Goal: Information Seeking & Learning: Learn about a topic

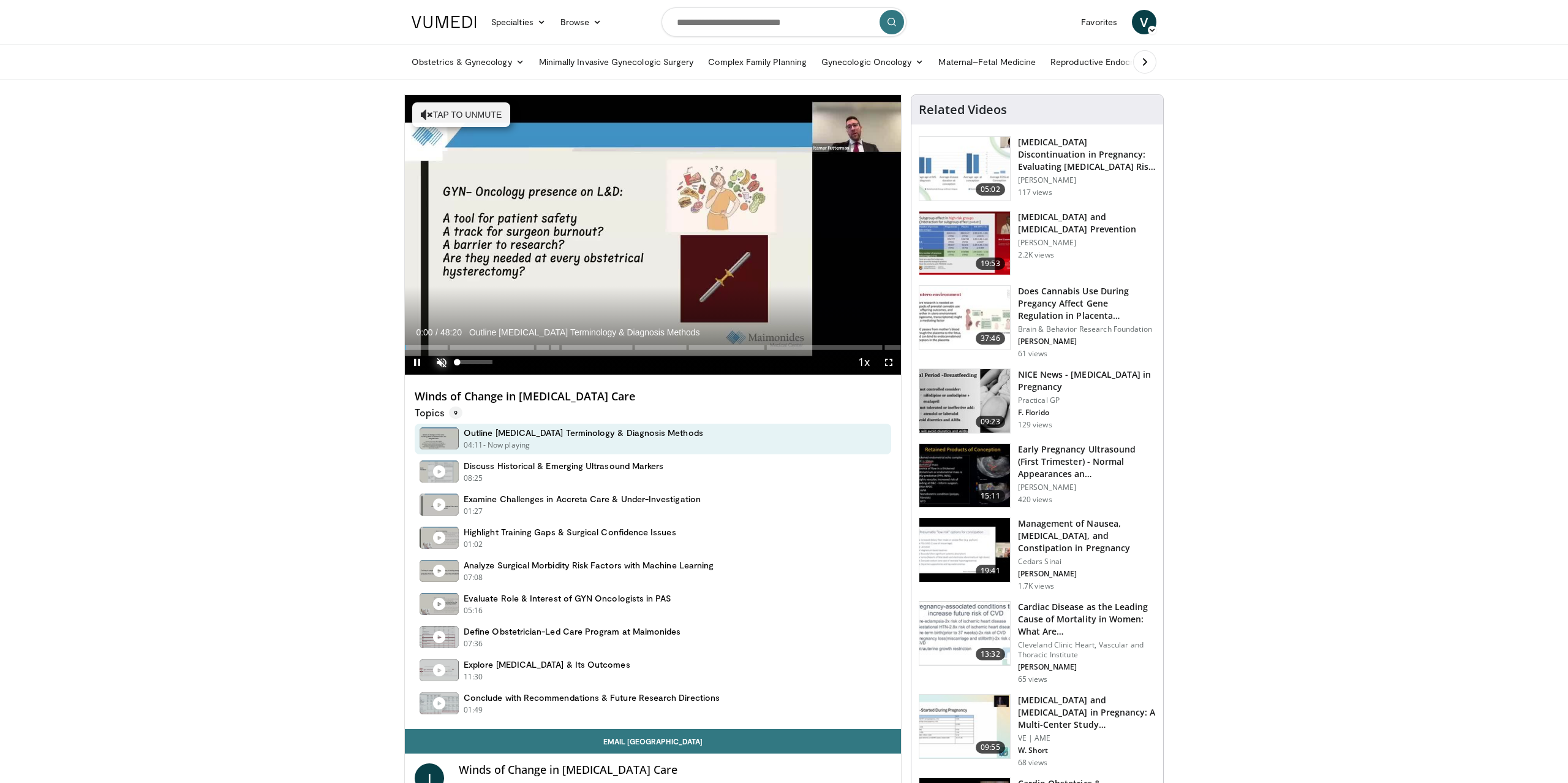
click at [442, 365] on span "Video Player" at bounding box center [441, 362] width 25 height 25
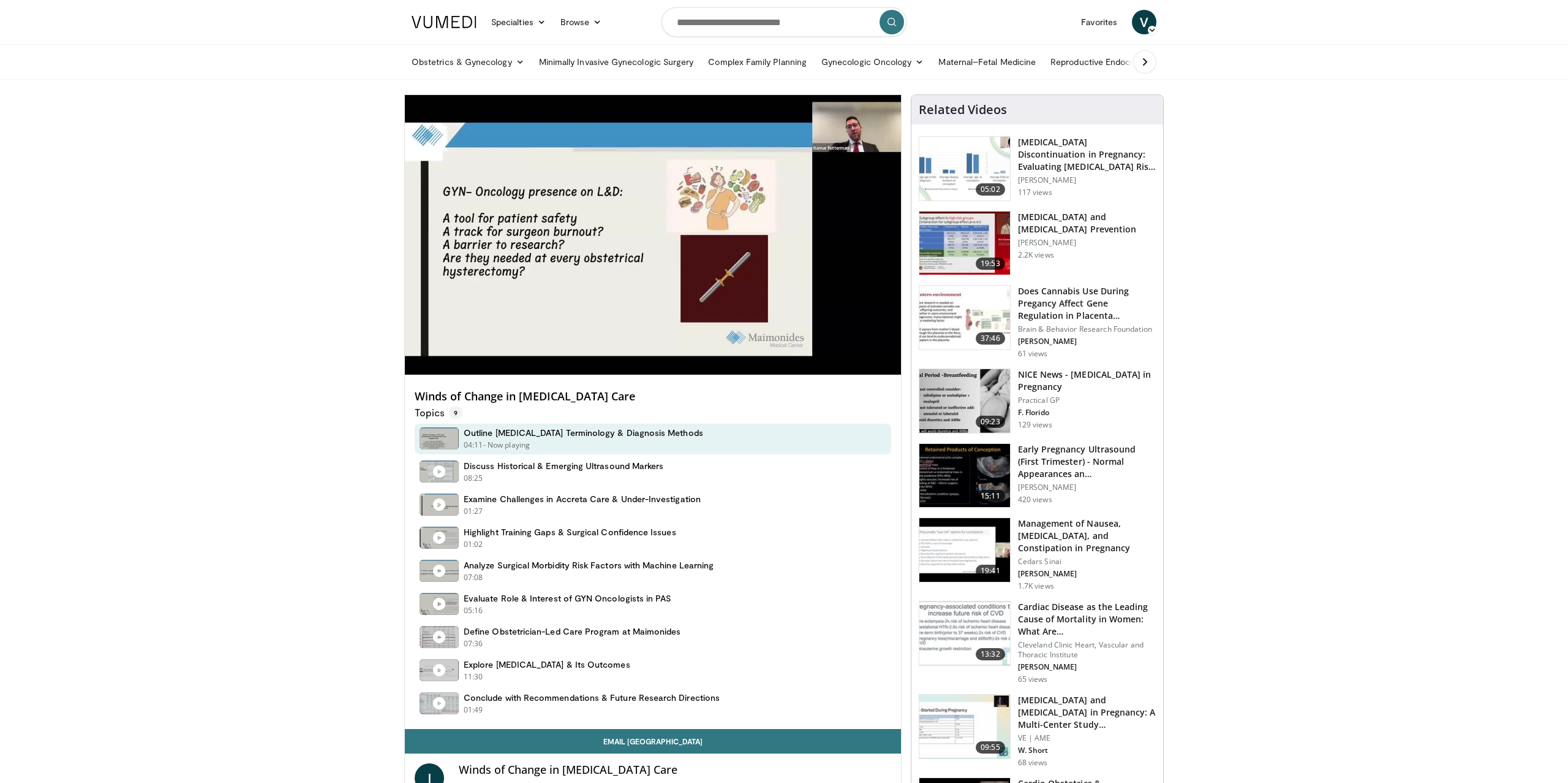
click at [418, 347] on div "10 seconds Tap to unmute" at bounding box center [652, 235] width 496 height 280
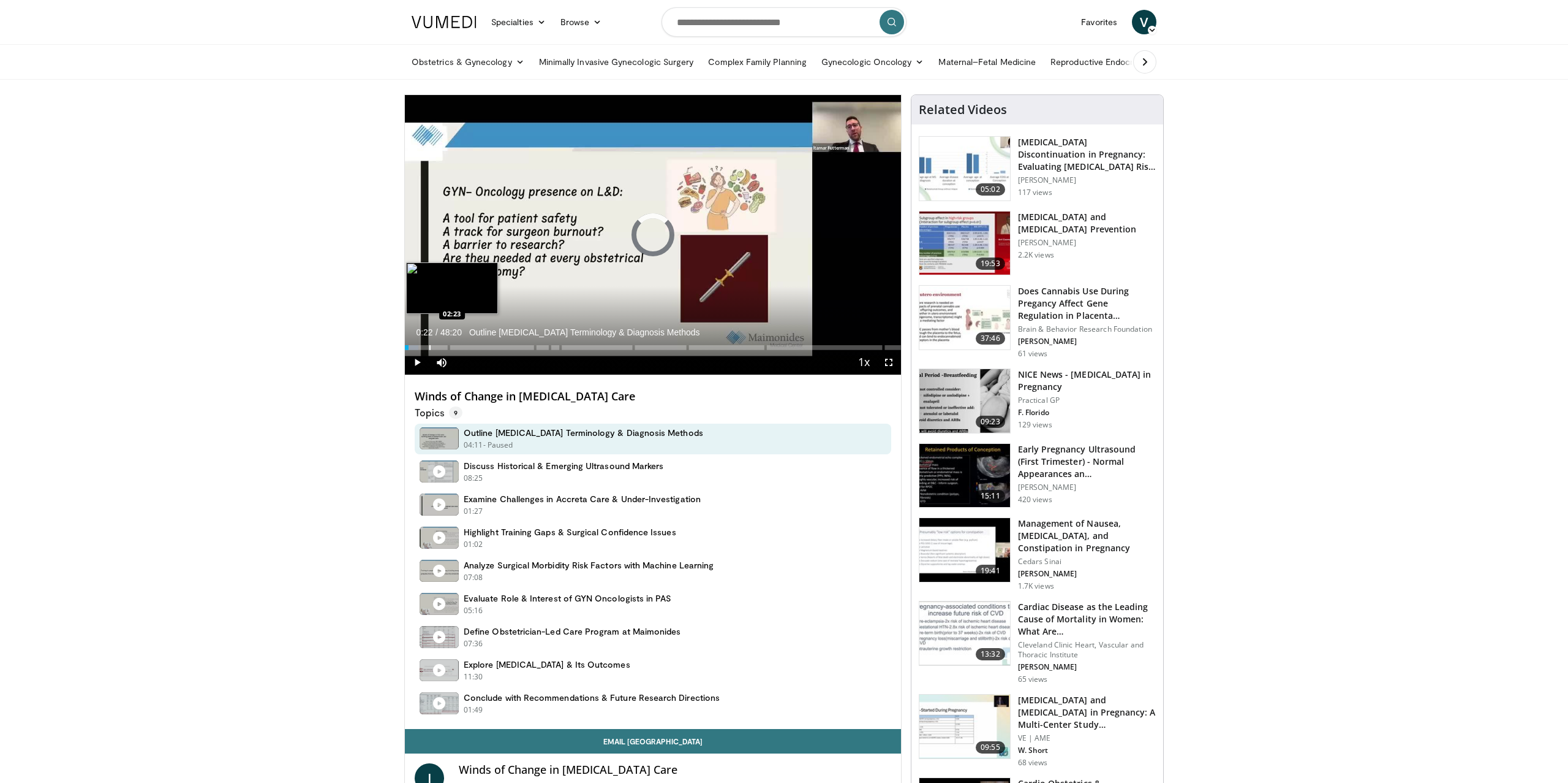
click at [429, 346] on div "Progress Bar" at bounding box center [429, 347] width 1 height 5
click at [426, 365] on span "Video Player" at bounding box center [416, 362] width 25 height 25
click at [426, 364] on span "Video Player" at bounding box center [416, 362] width 25 height 25
click at [422, 362] on span "Video Player" at bounding box center [416, 362] width 25 height 25
click at [458, 350] on div "4%" at bounding box center [474, 362] width 43 height 25
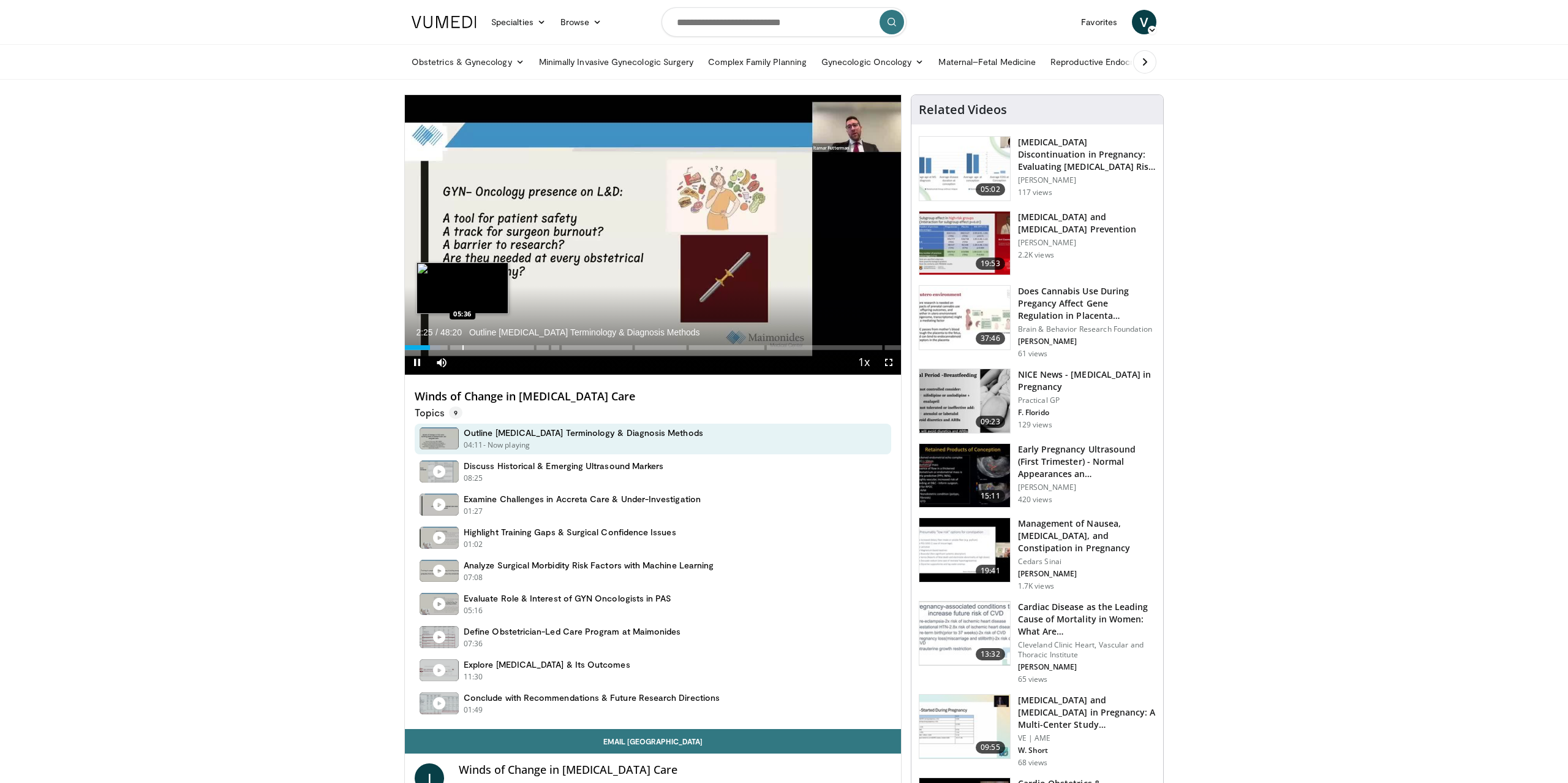
click at [462, 346] on div "Progress Bar" at bounding box center [462, 347] width 1 height 5
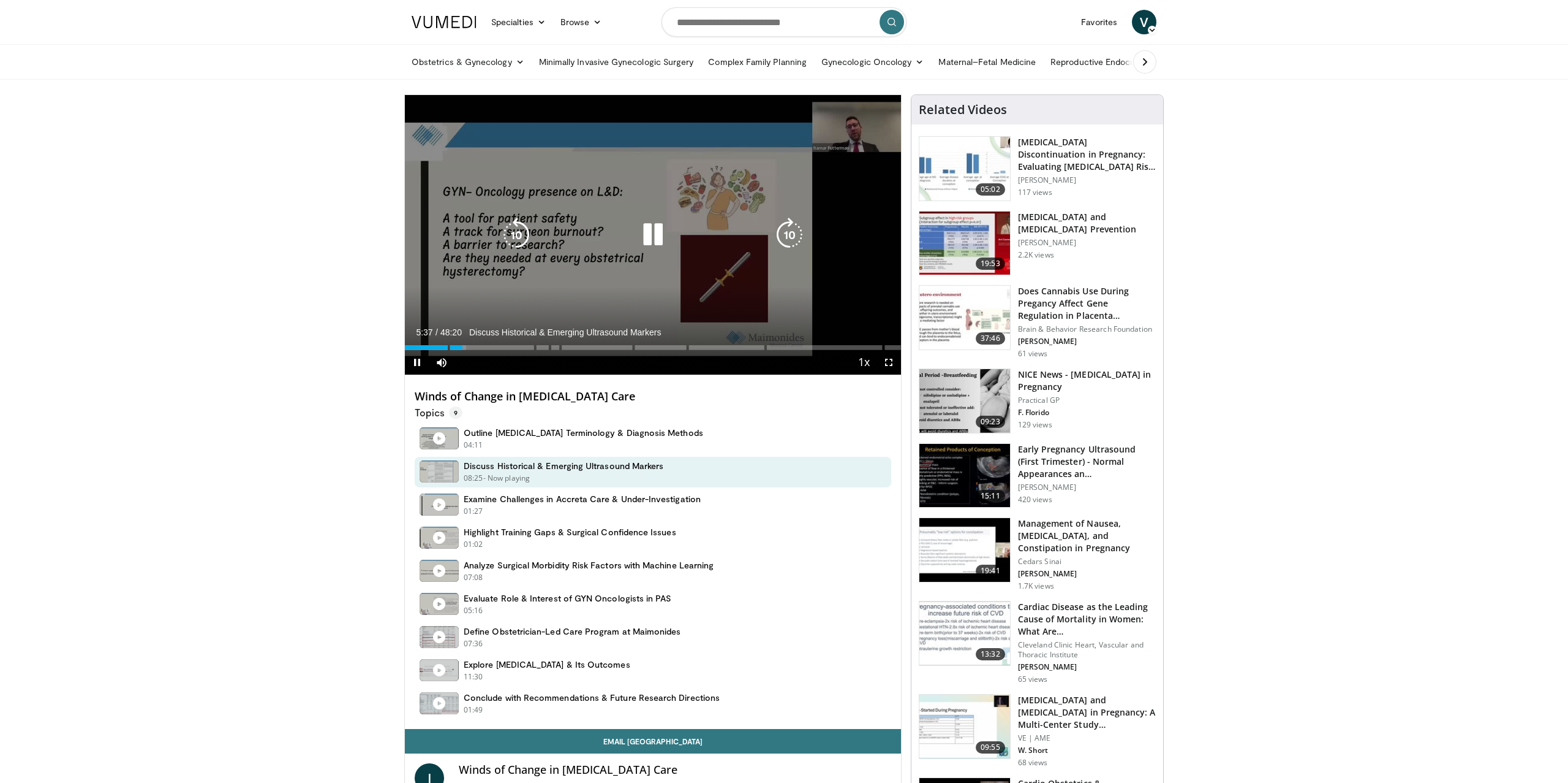
click at [652, 231] on icon "Video Player" at bounding box center [653, 235] width 35 height 35
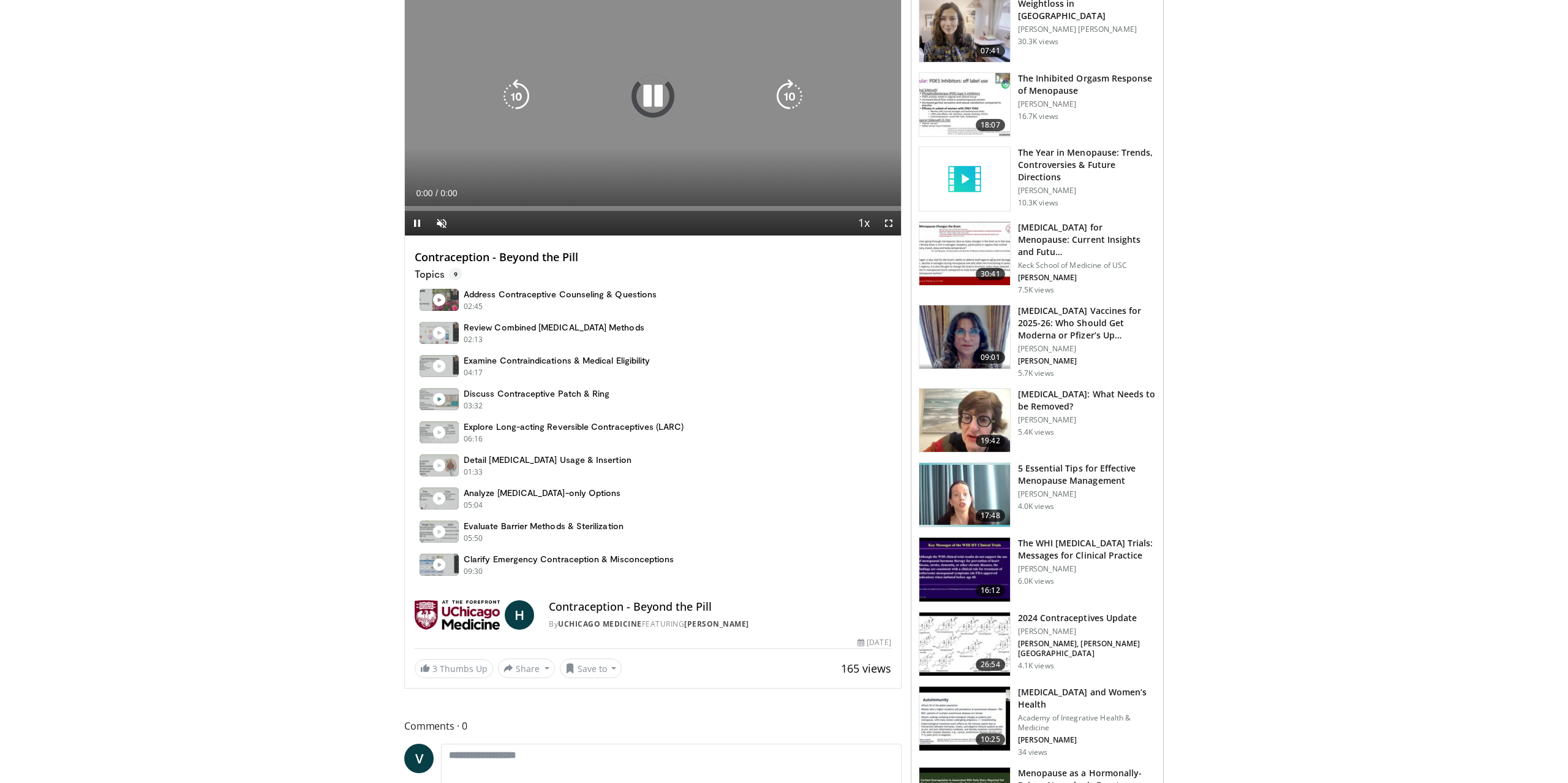
scroll to position [140, 0]
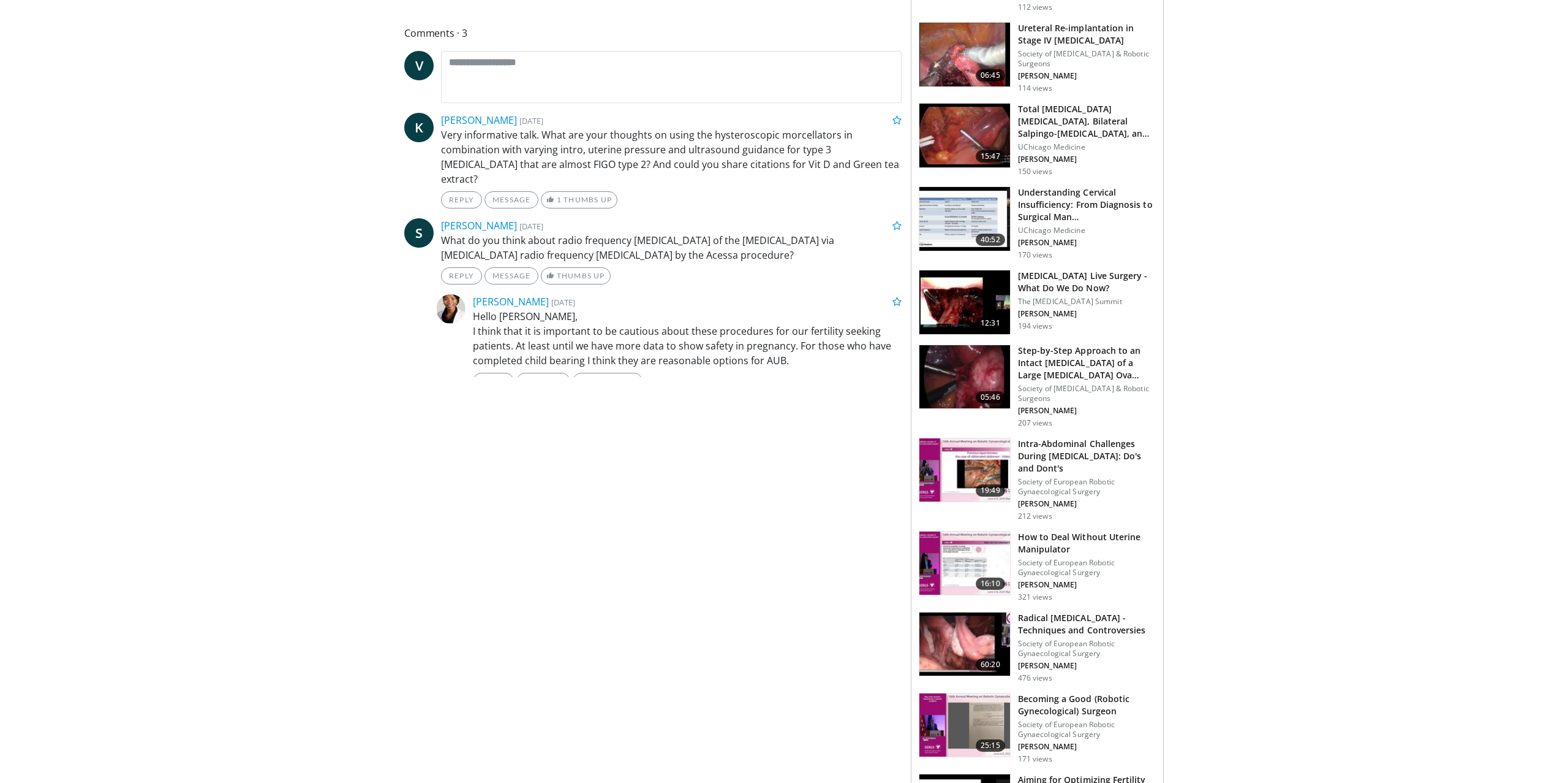
scroll to position [519, 0]
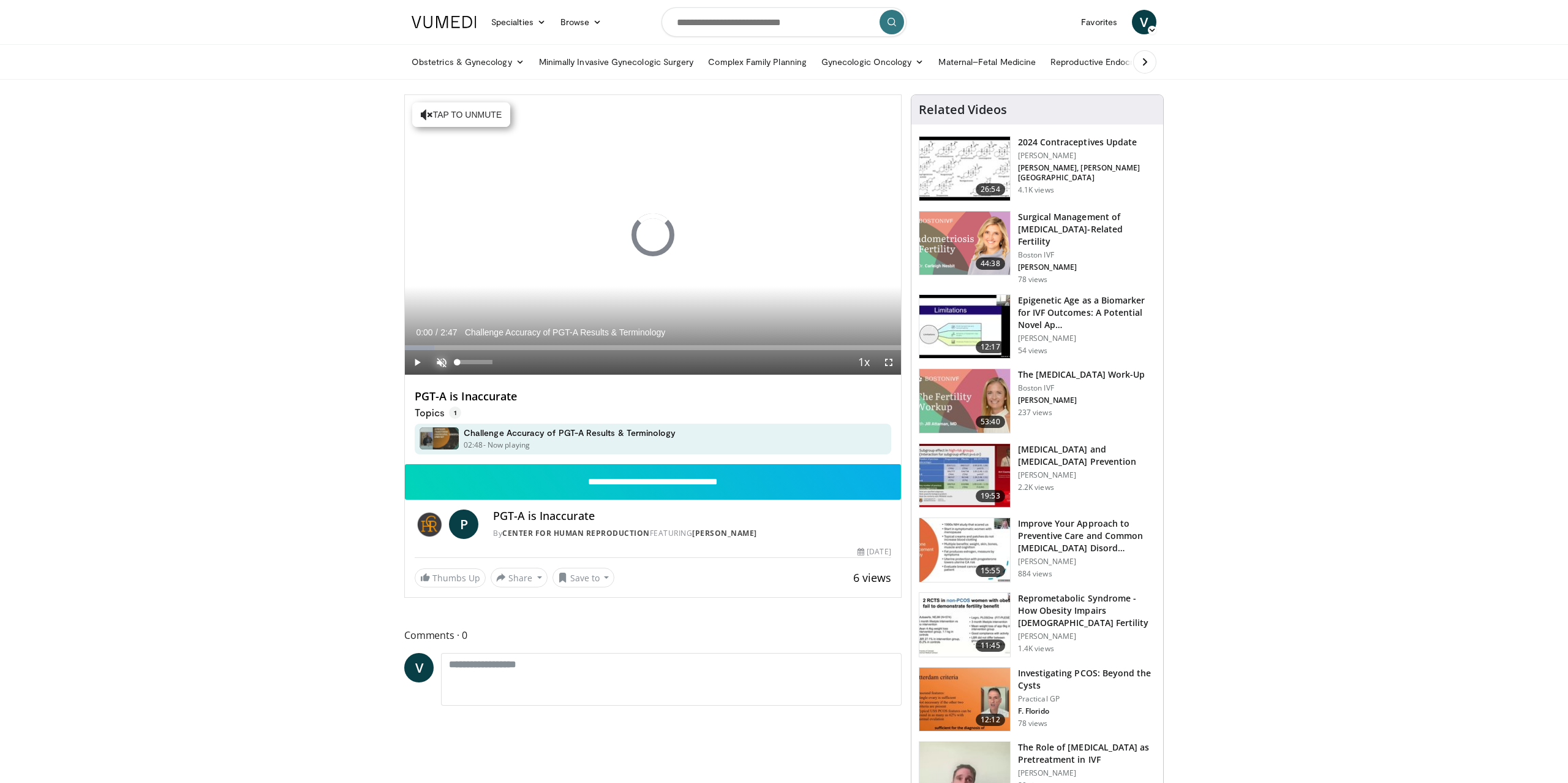
click at [432, 356] on span "Video Player" at bounding box center [441, 362] width 25 height 25
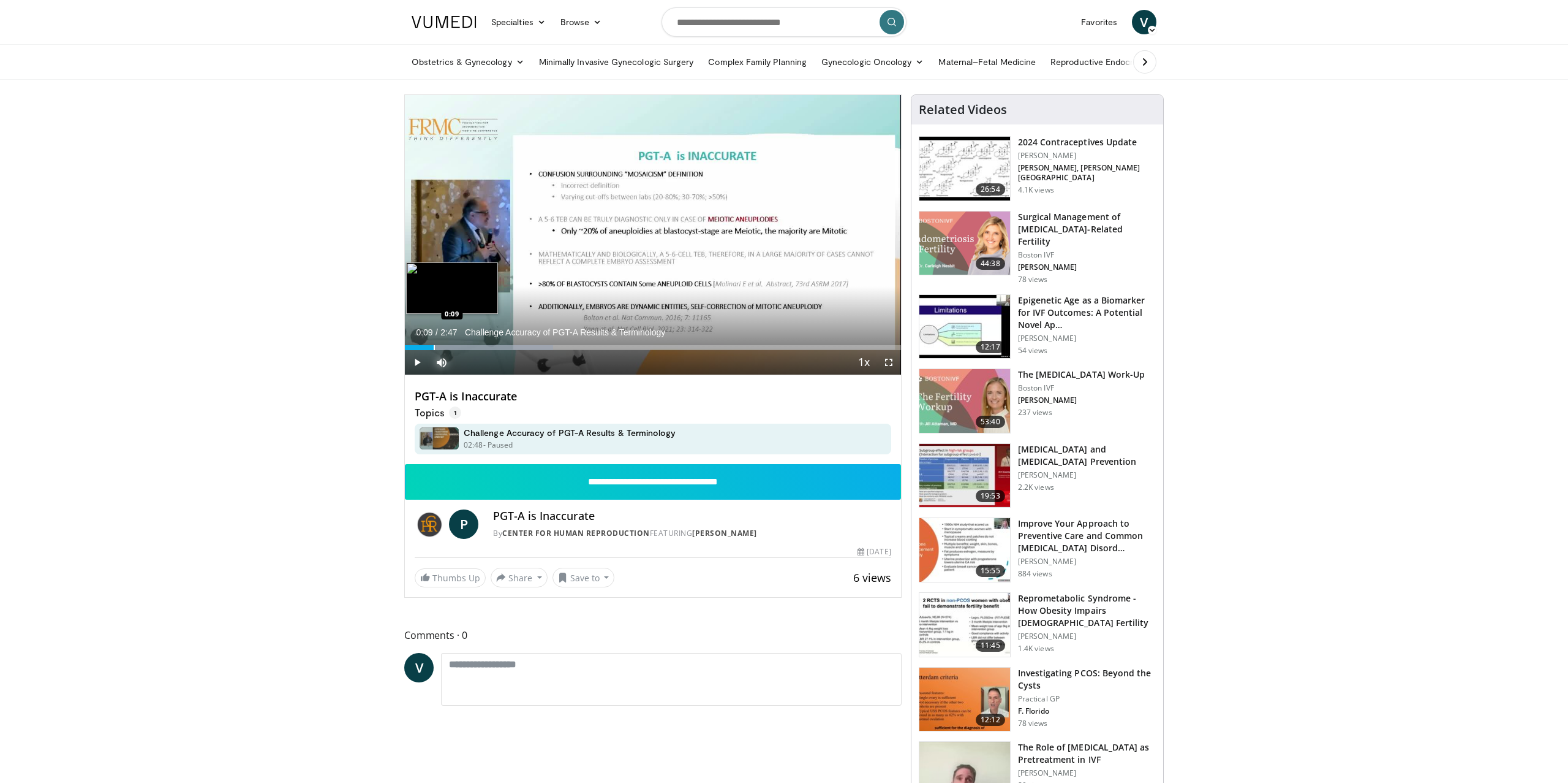
click at [434, 348] on div "Progress Bar" at bounding box center [434, 347] width 1 height 5
click at [444, 348] on div "Progress Bar" at bounding box center [444, 347] width 1 height 5
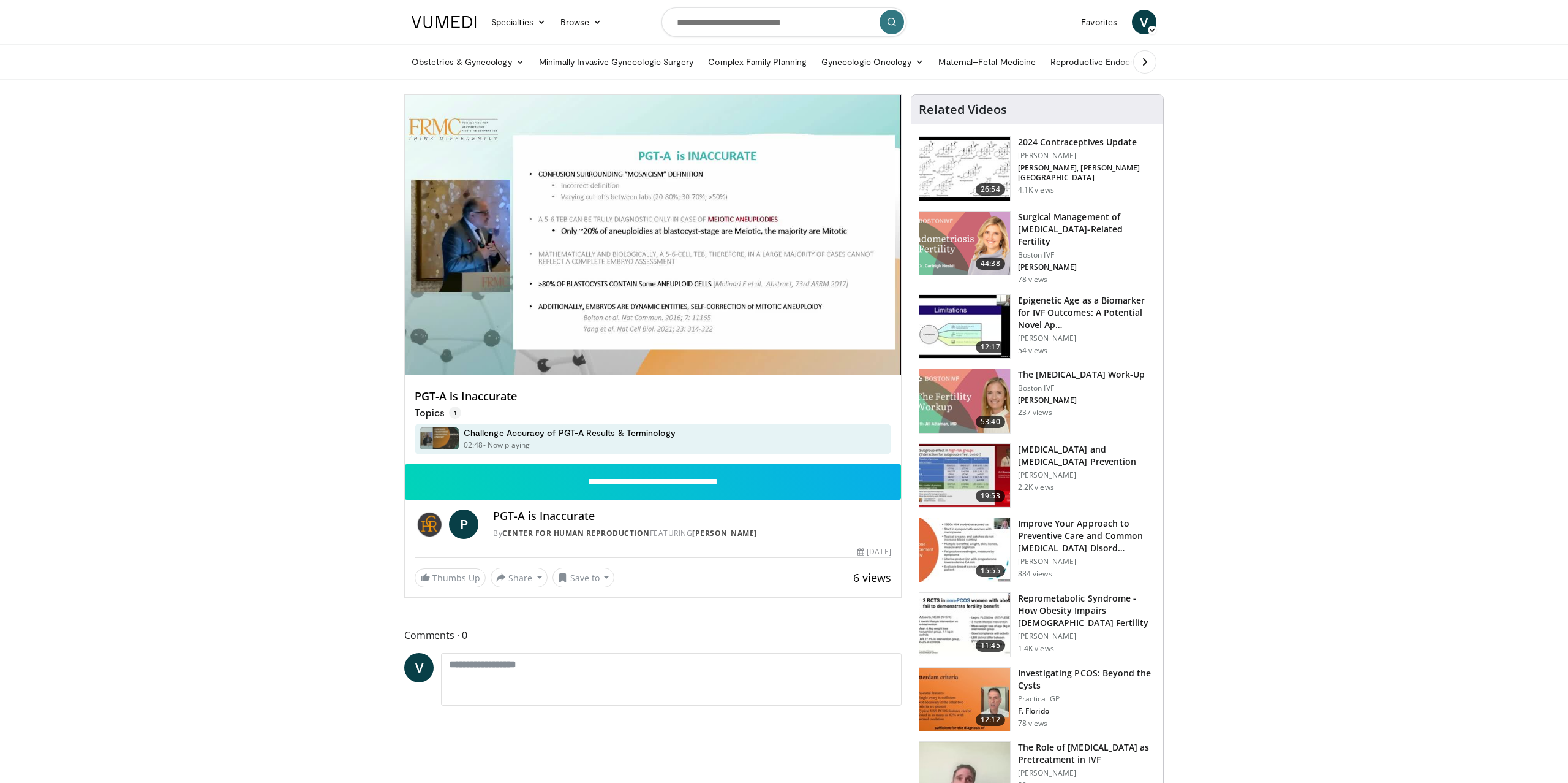
click at [453, 349] on div "10 seconds Tap to unmute" at bounding box center [652, 235] width 496 height 280
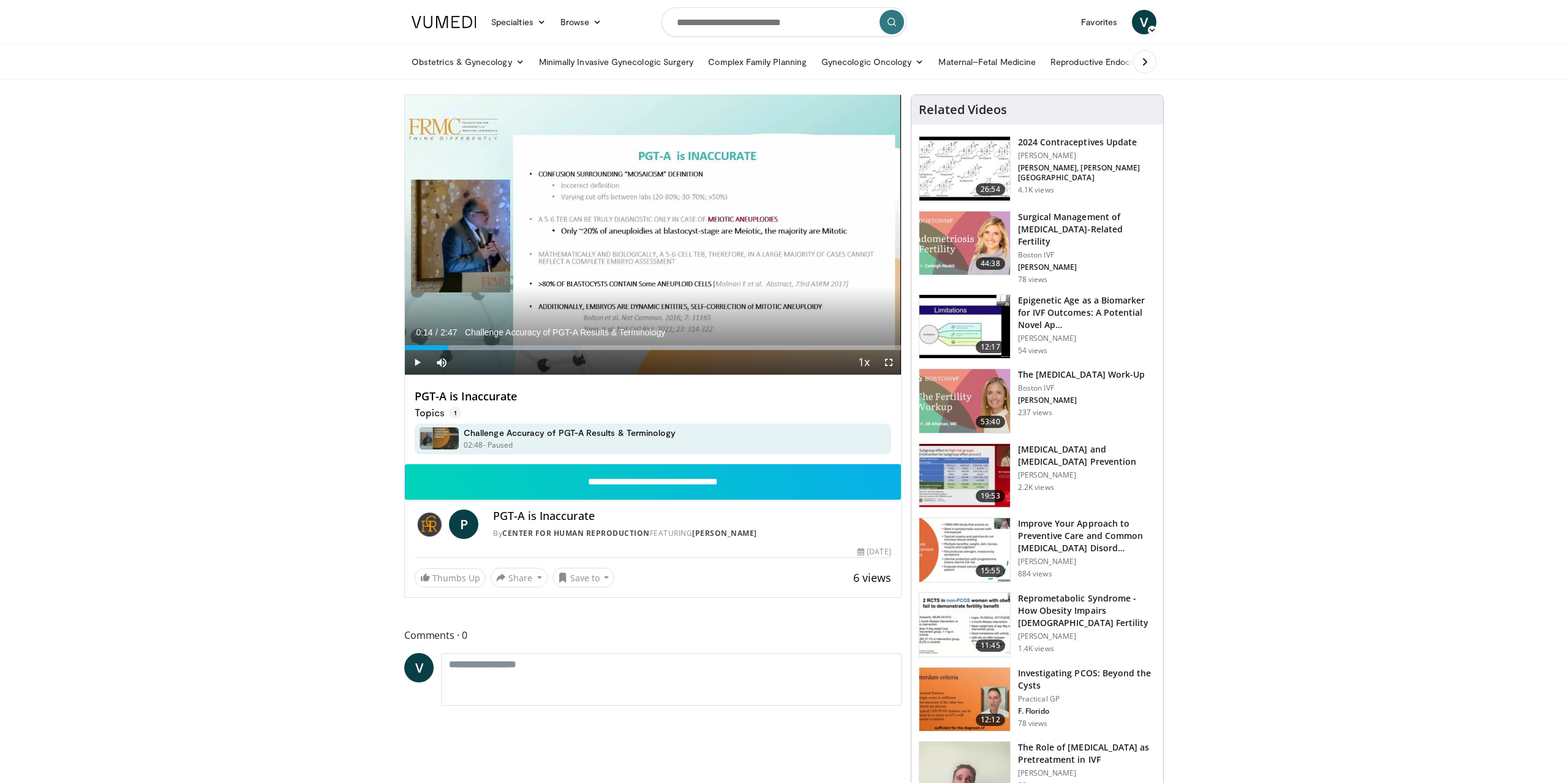
click at [460, 350] on div "Current Time 0:14 / Duration 2:47 Challenge Accuracy of PGT-A Results & Termino…" at bounding box center [652, 362] width 496 height 25
click at [414, 357] on span "Video Player" at bounding box center [416, 362] width 25 height 25
click at [500, 348] on div "Progress Bar" at bounding box center [500, 347] width 1 height 5
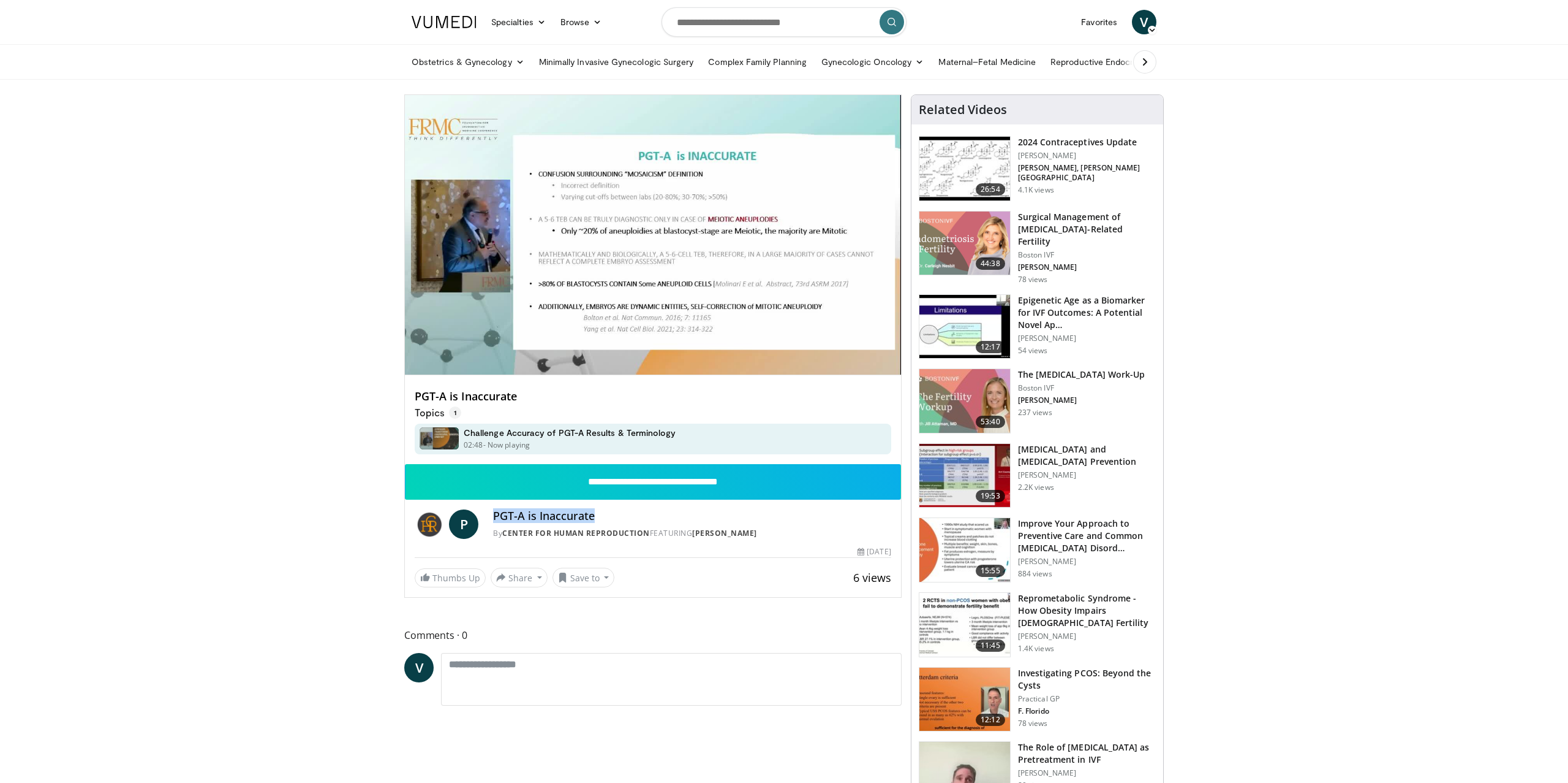
drag, startPoint x: 610, startPoint y: 515, endPoint x: 492, endPoint y: 513, distance: 118.0
click at [493, 513] on h4 "PGT-A is Inaccurate" at bounding box center [691, 515] width 397 height 14
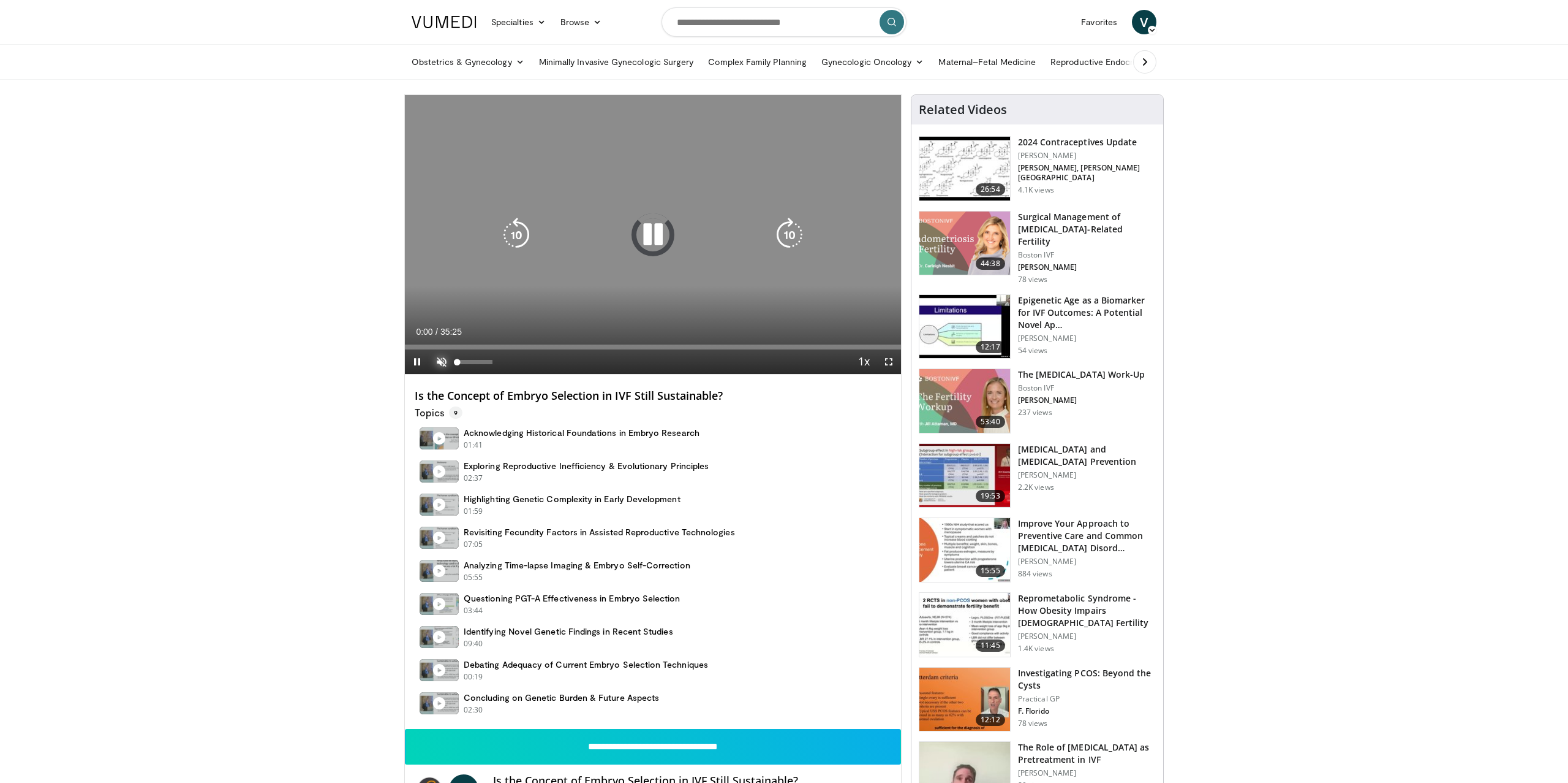
click at [442, 364] on span "Video Player" at bounding box center [441, 361] width 25 height 25
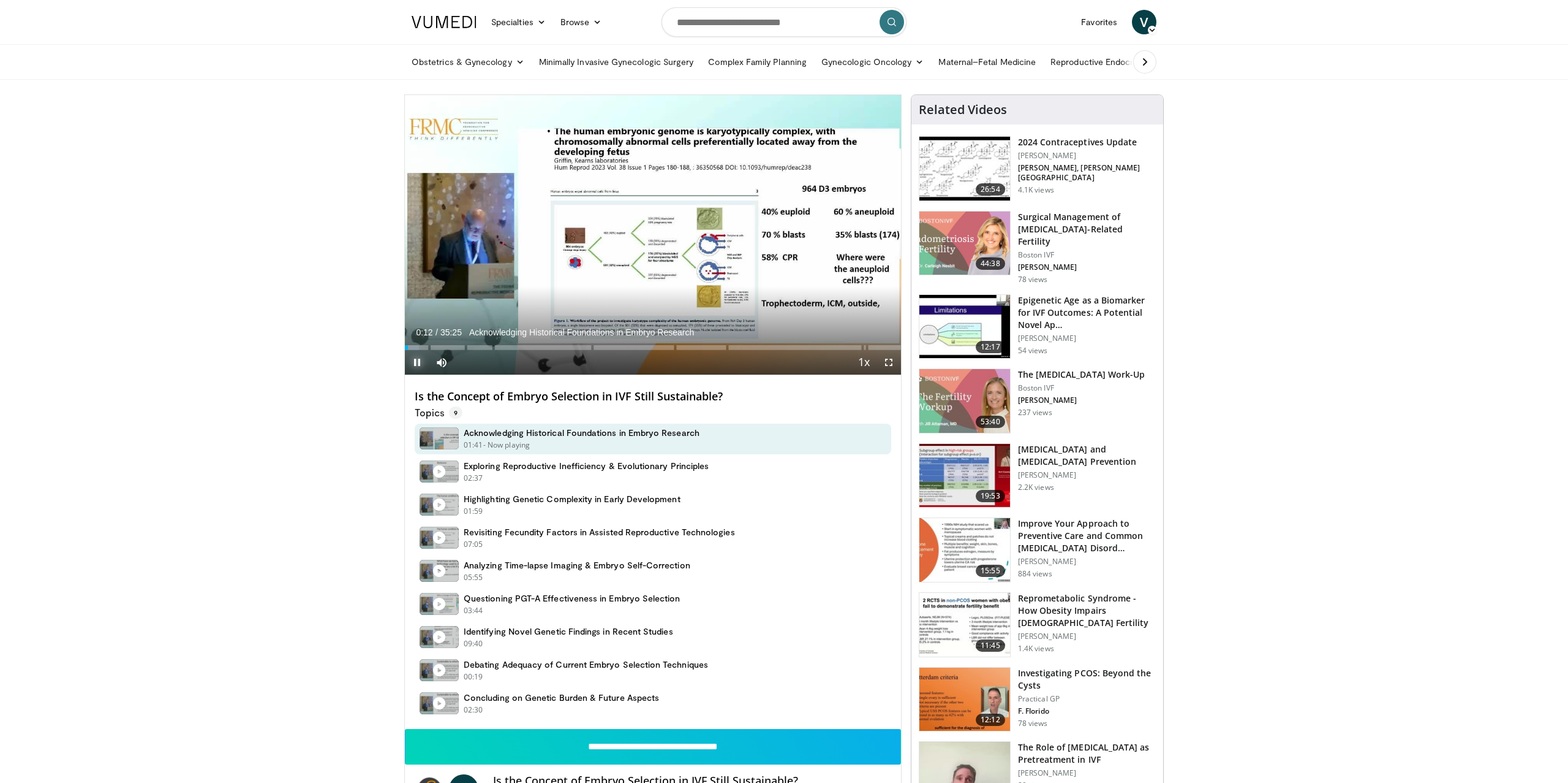
click at [421, 351] on span "Video Player" at bounding box center [416, 362] width 25 height 25
click at [420, 362] on span "Video Player" at bounding box center [416, 362] width 25 height 25
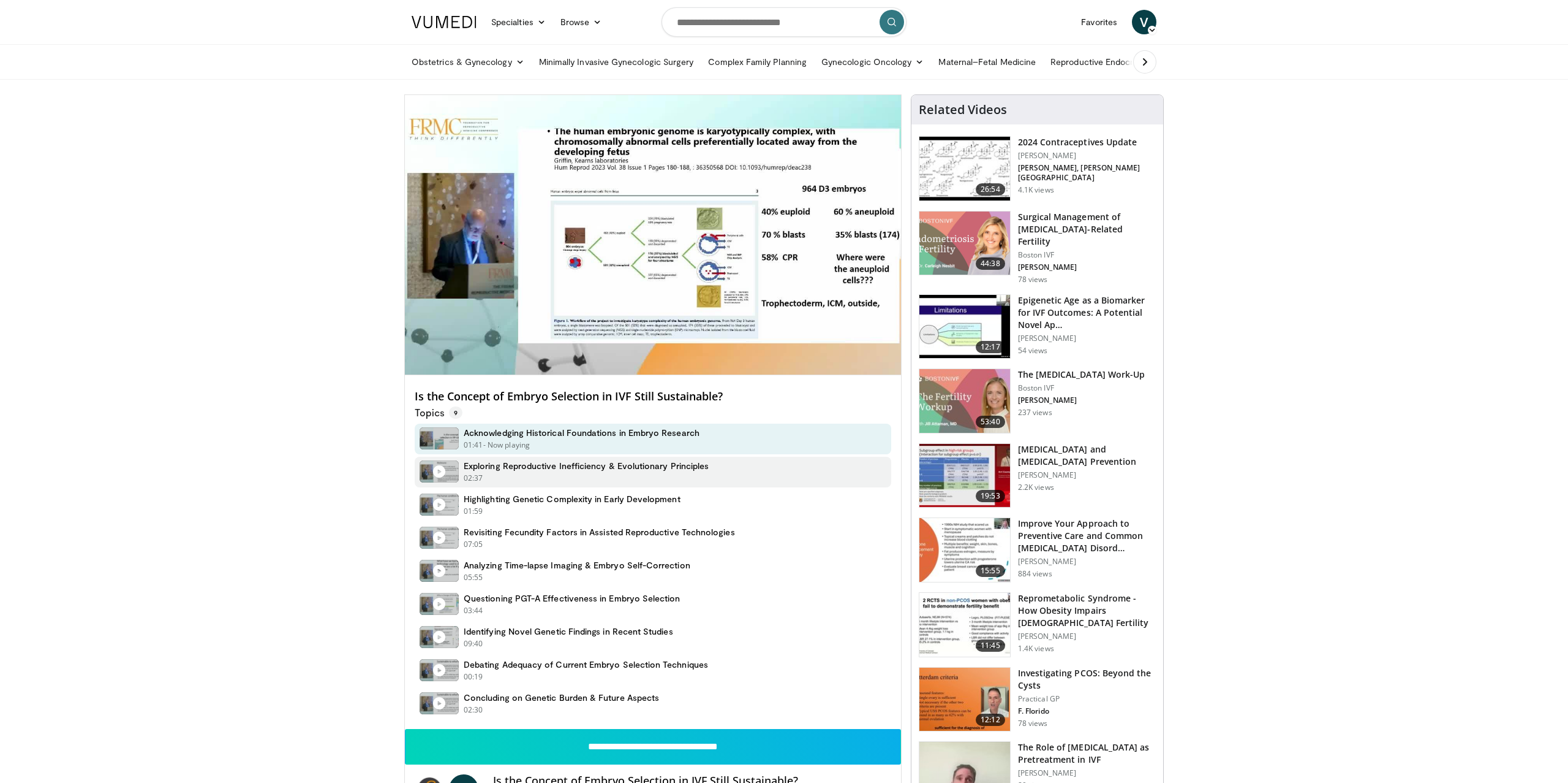
click at [489, 461] on h4 "Exploring Reproductive Inefficiency & Evolutionary Principles" at bounding box center [586, 466] width 245 height 11
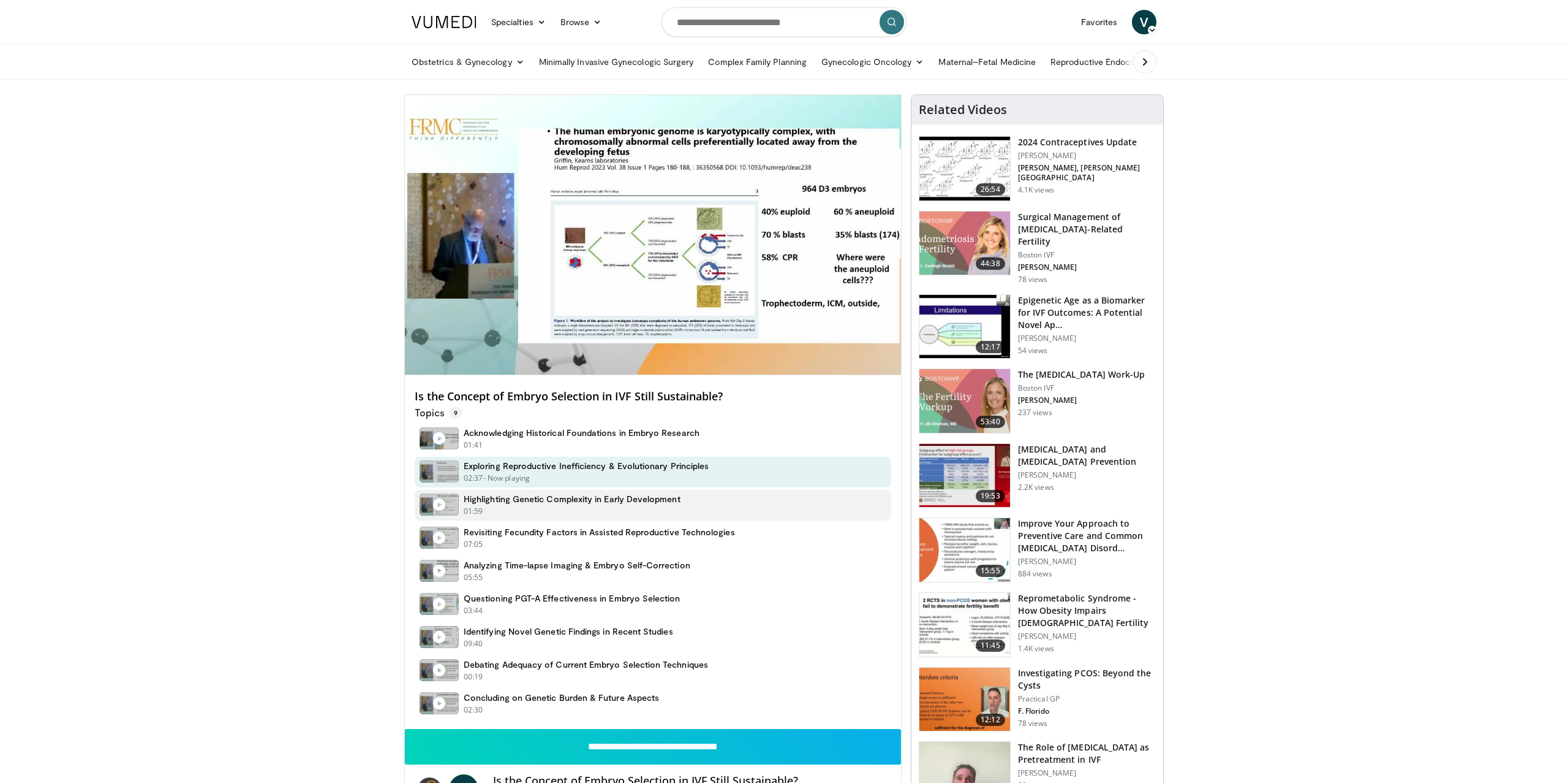
click at [506, 501] on h4 "Highlighting Genetic Complexity in Early Development" at bounding box center [572, 499] width 216 height 11
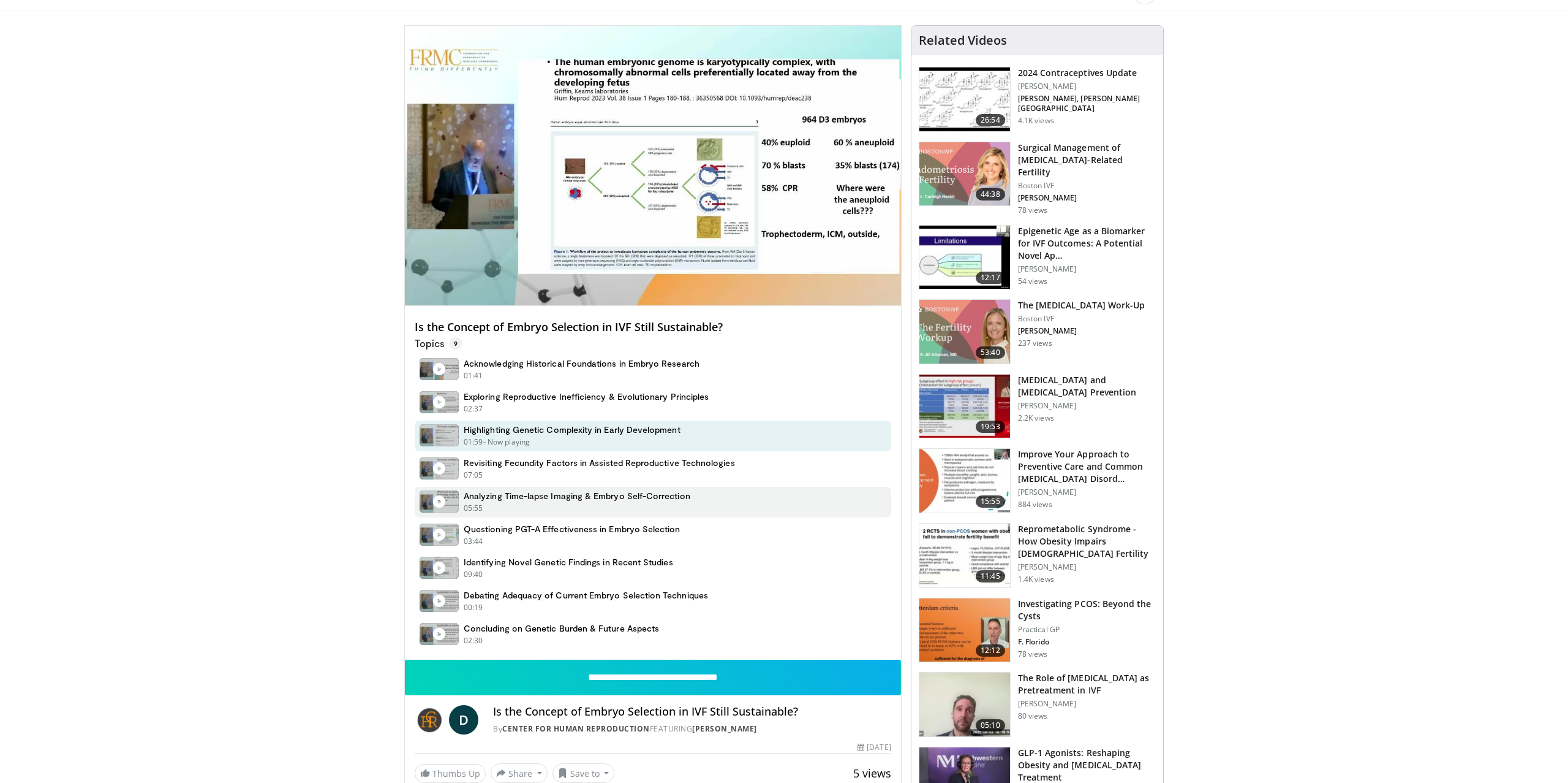
scroll to position [71, 0]
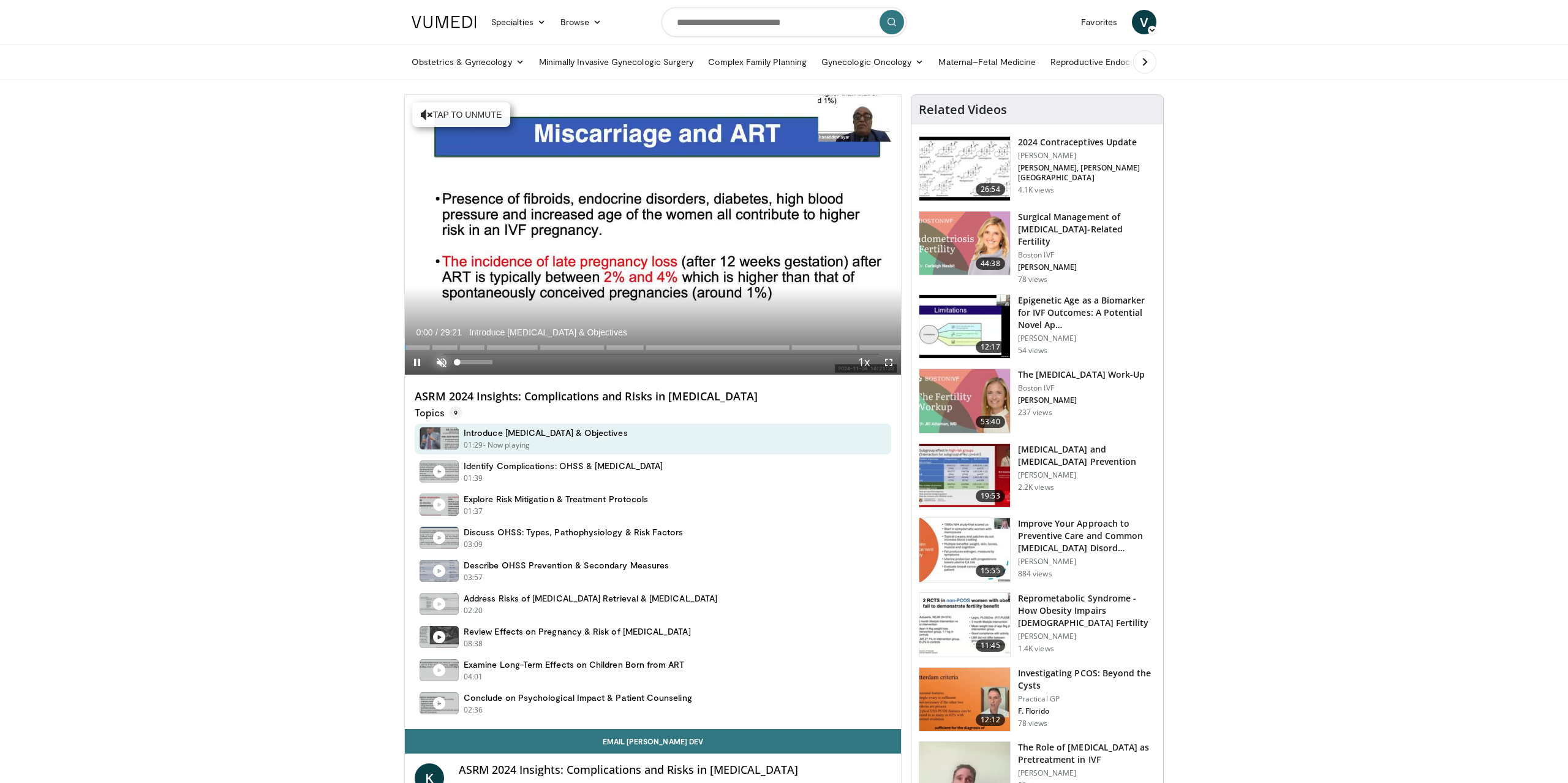
click at [441, 360] on span "Video Player" at bounding box center [441, 362] width 25 height 25
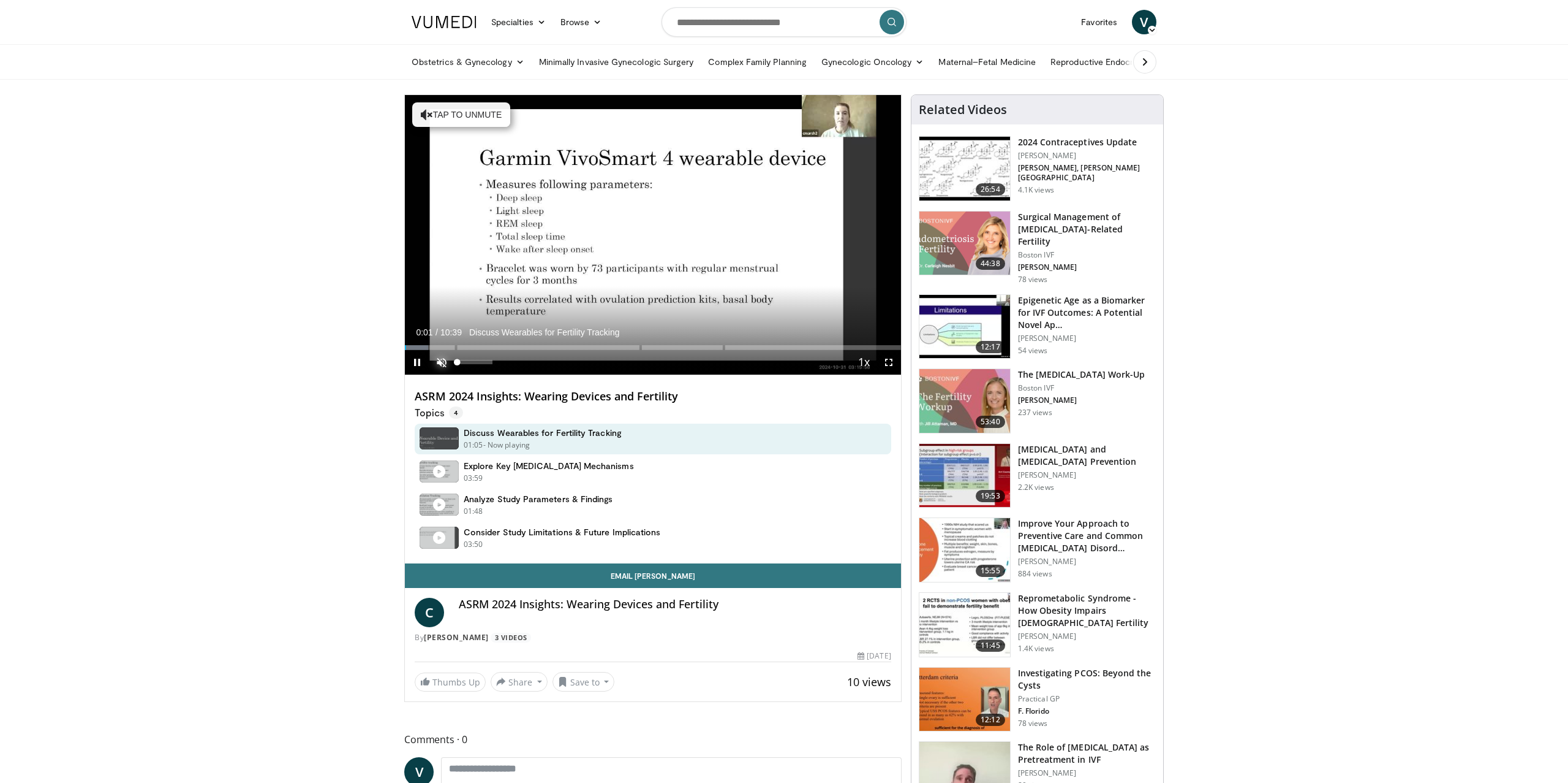
click at [439, 357] on span "Video Player" at bounding box center [441, 362] width 25 height 25
click at [429, 348] on div "Progress Bar" at bounding box center [429, 347] width 1 height 5
click at [468, 347] on div "Progress Bar" at bounding box center [468, 347] width 1 height 5
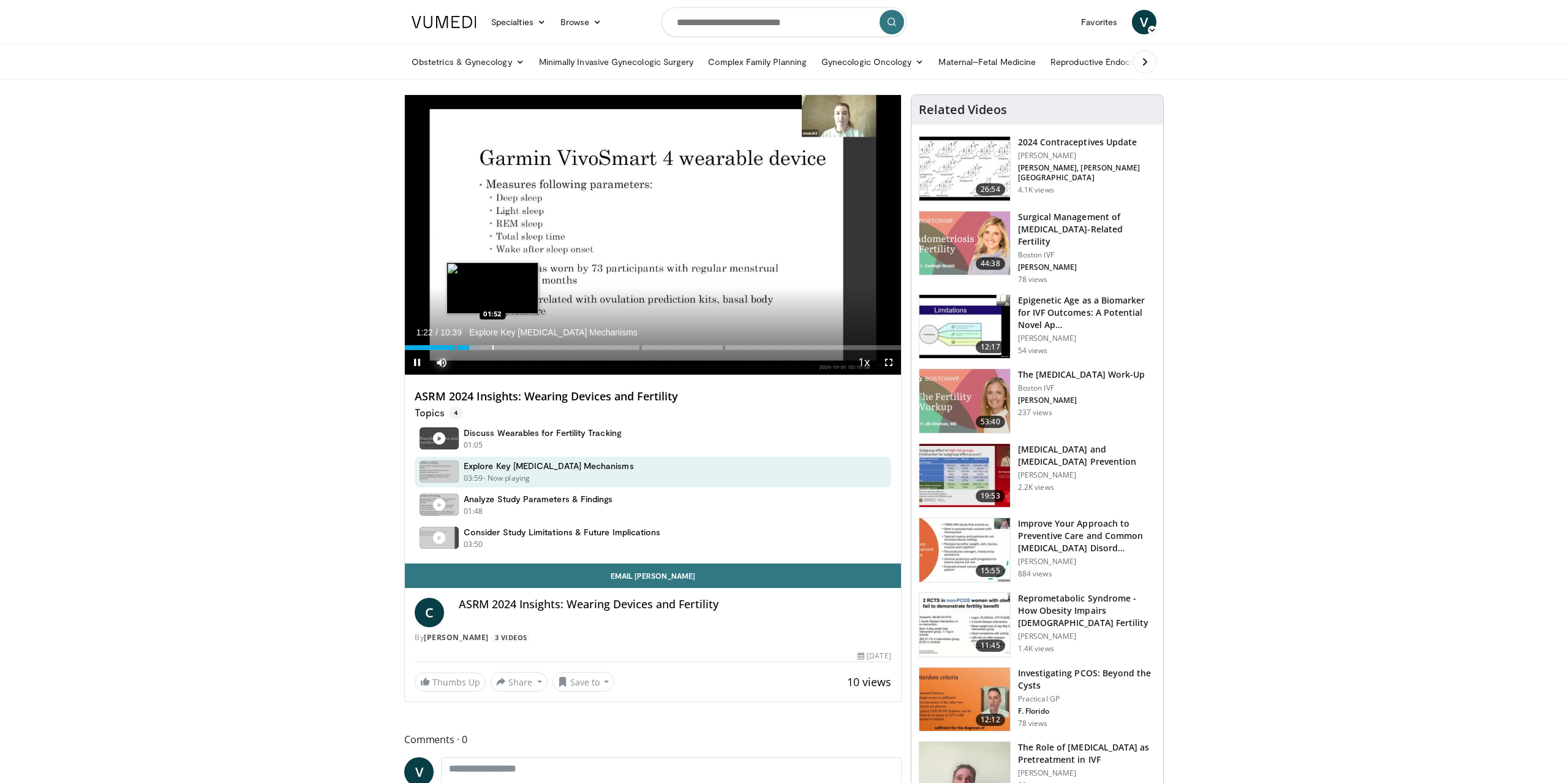
click at [492, 347] on div "Progress Bar" at bounding box center [492, 347] width 1 height 5
click at [525, 347] on div "Progress Bar" at bounding box center [525, 347] width 1 height 5
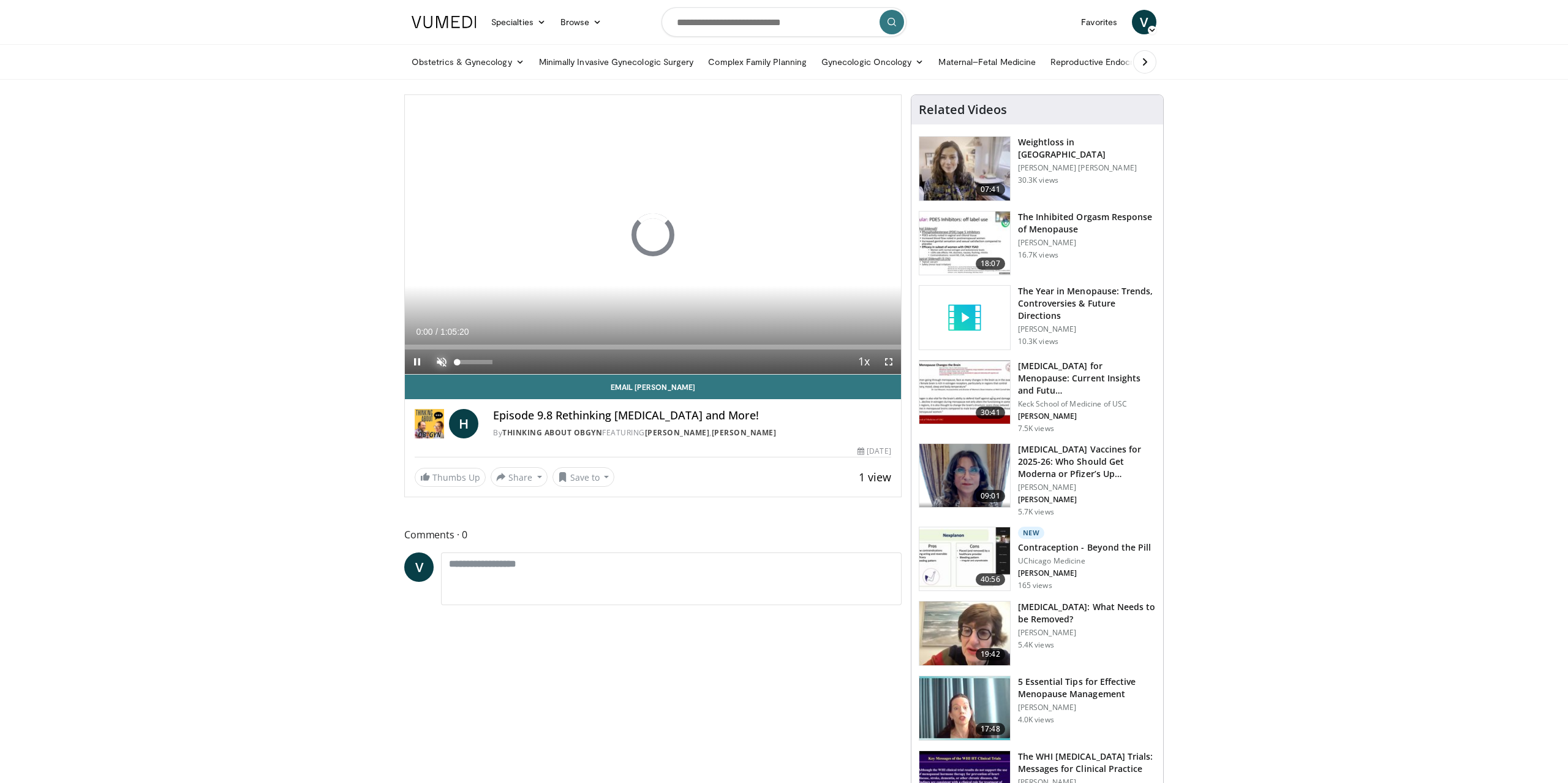
click at [435, 357] on span "Video Player" at bounding box center [441, 361] width 25 height 25
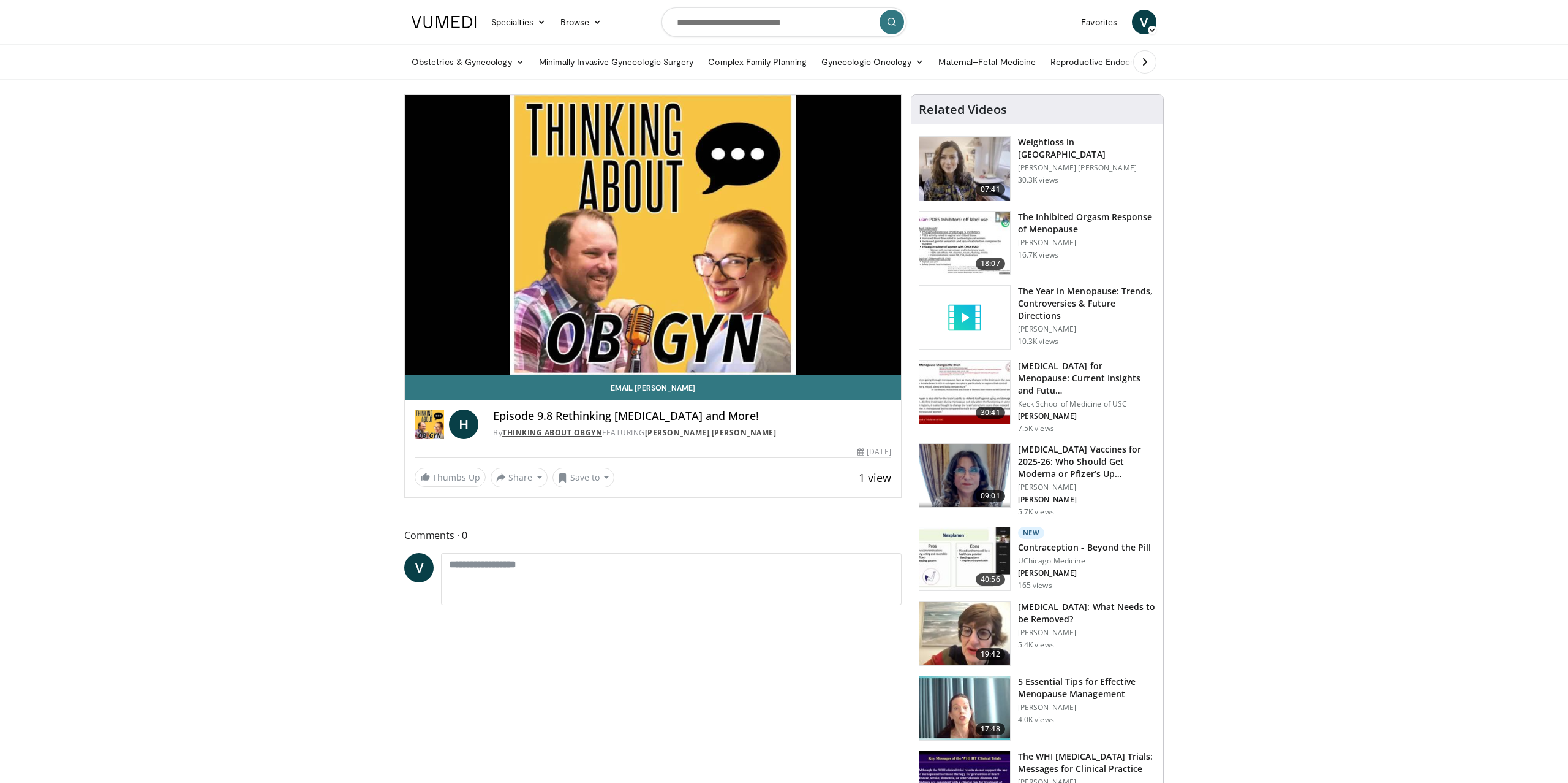
click at [574, 431] on link "THINKING ABOUT OBGYN" at bounding box center [552, 432] width 100 height 10
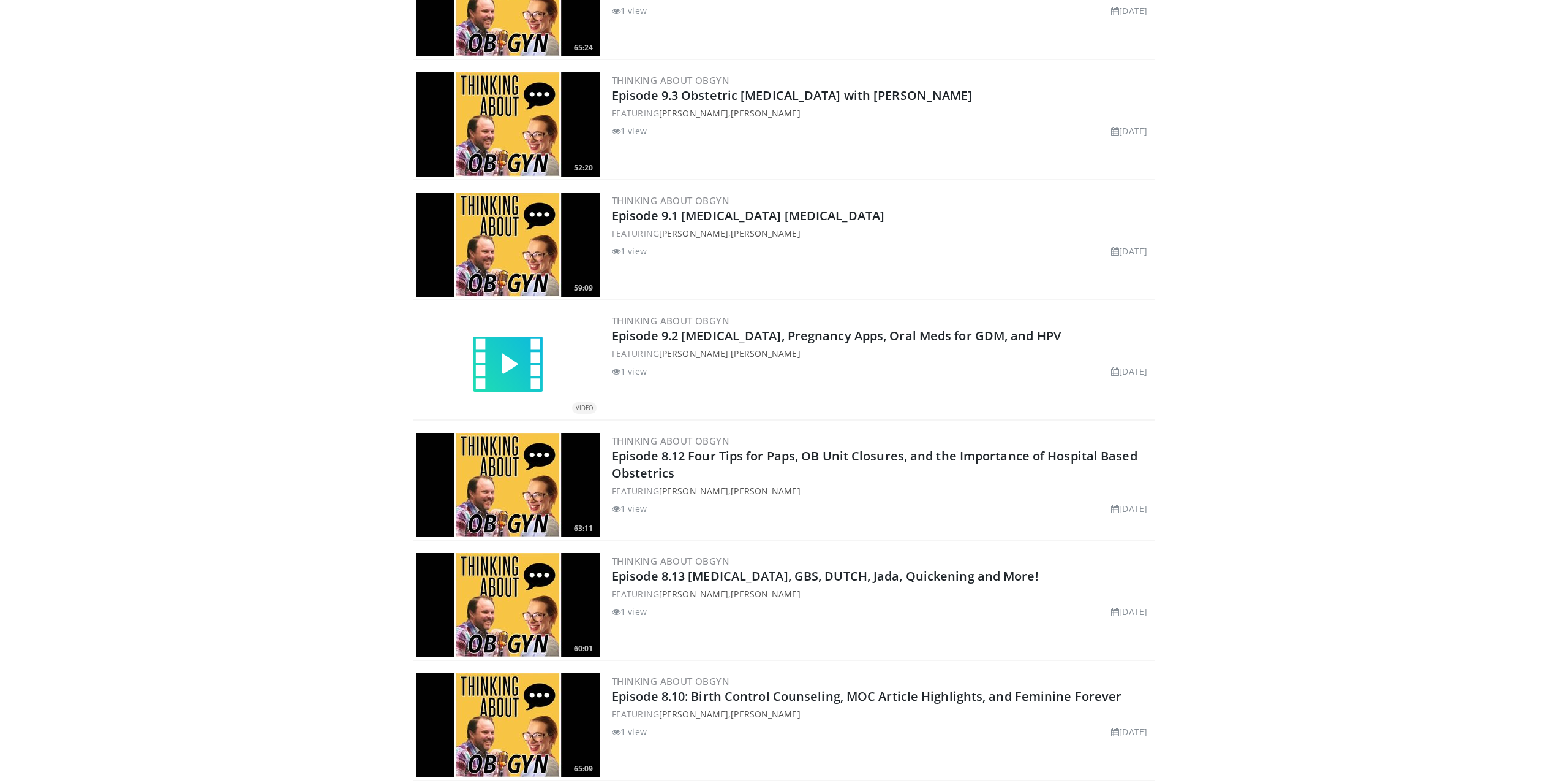
scroll to position [2317, 0]
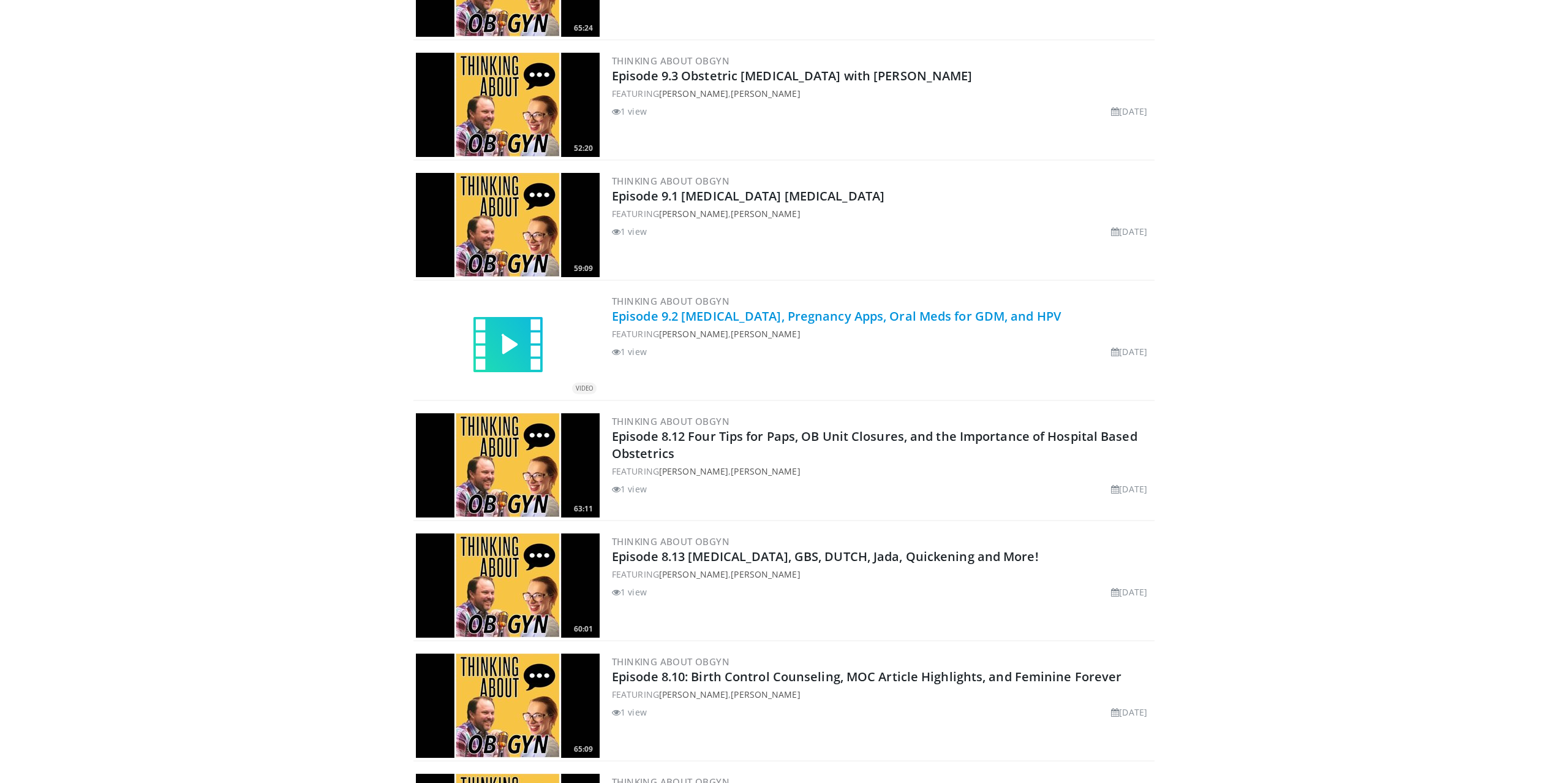
click at [726, 318] on link "Episode 9.2 [MEDICAL_DATA], Pregnancy Apps, Oral Meds for GDM, and HPV" at bounding box center [837, 316] width 449 height 16
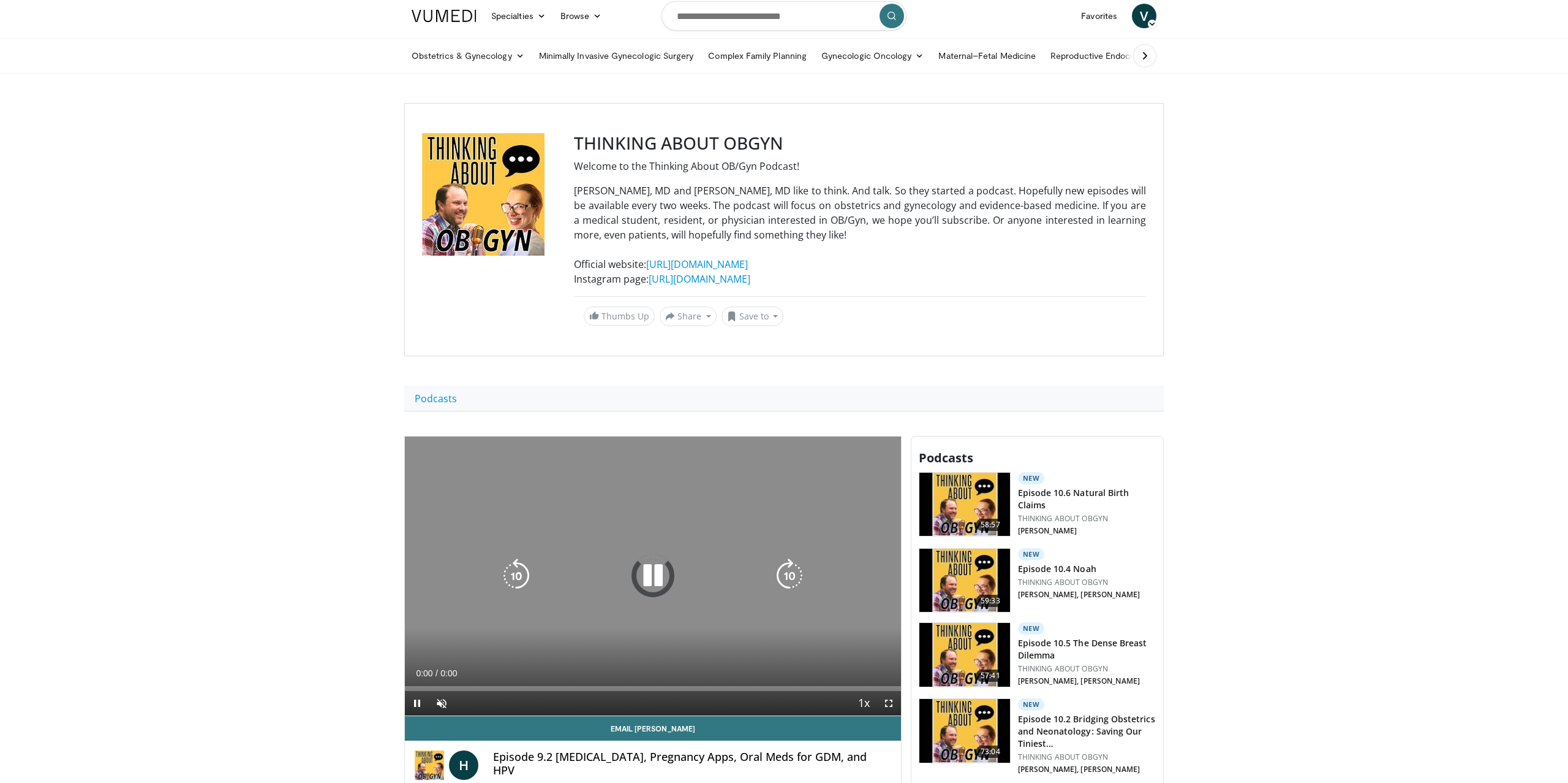
scroll to position [244, 0]
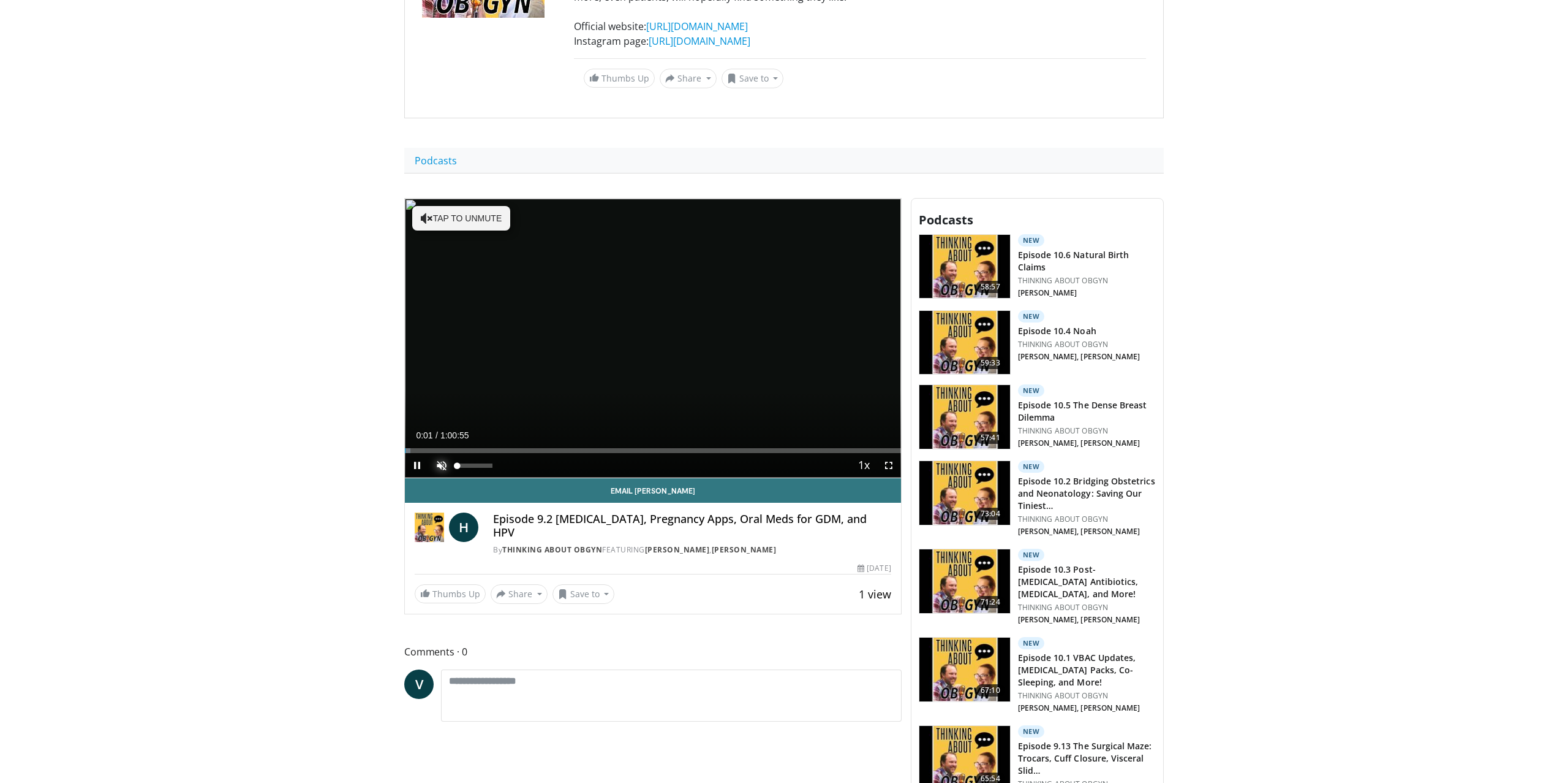
click at [438, 464] on span "Video Player" at bounding box center [441, 465] width 25 height 25
click at [793, 347] on icon "Video Player" at bounding box center [790, 338] width 35 height 35
click at [794, 342] on icon "Video Player" at bounding box center [790, 338] width 35 height 35
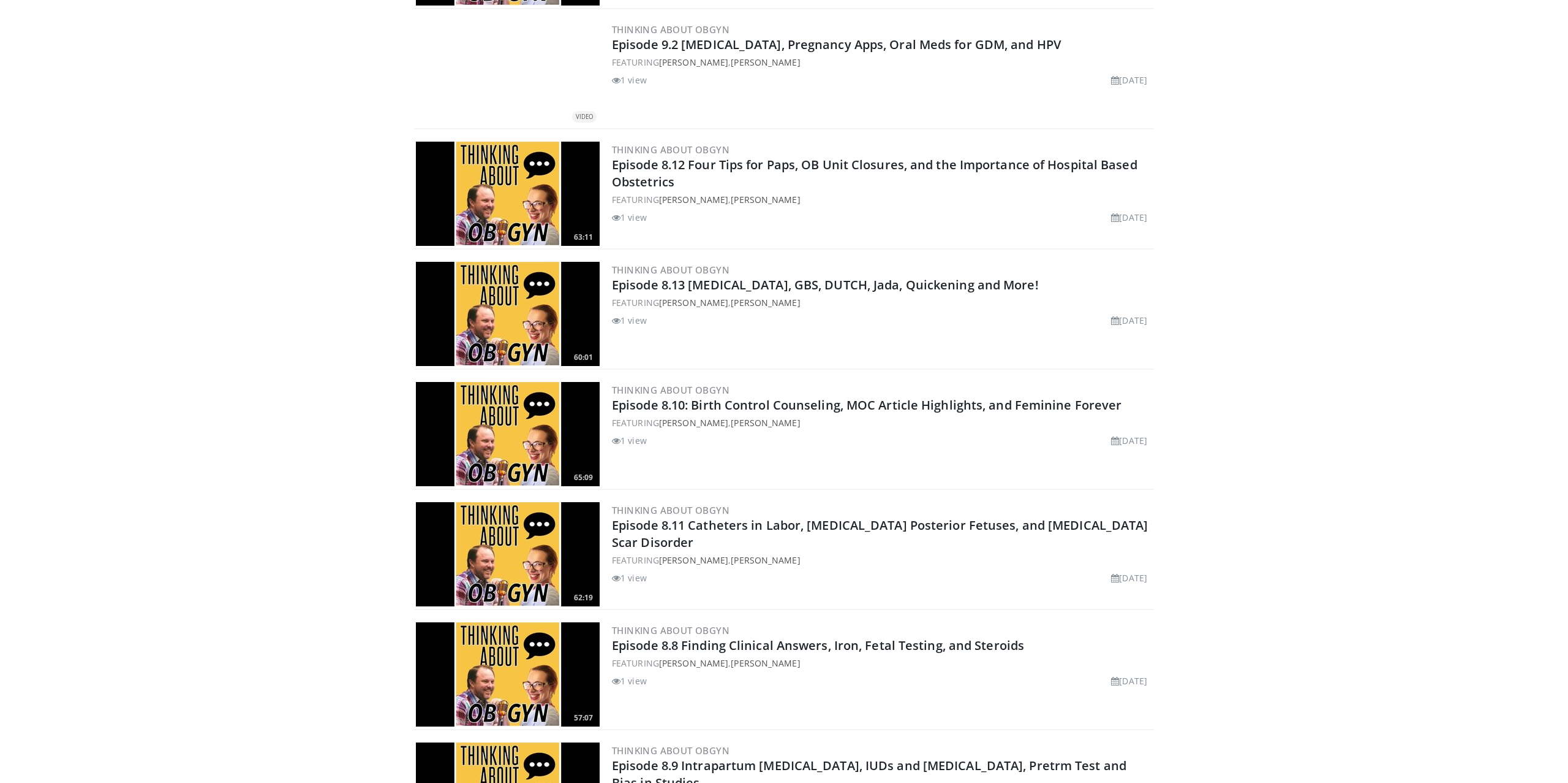
scroll to position [2747, 0]
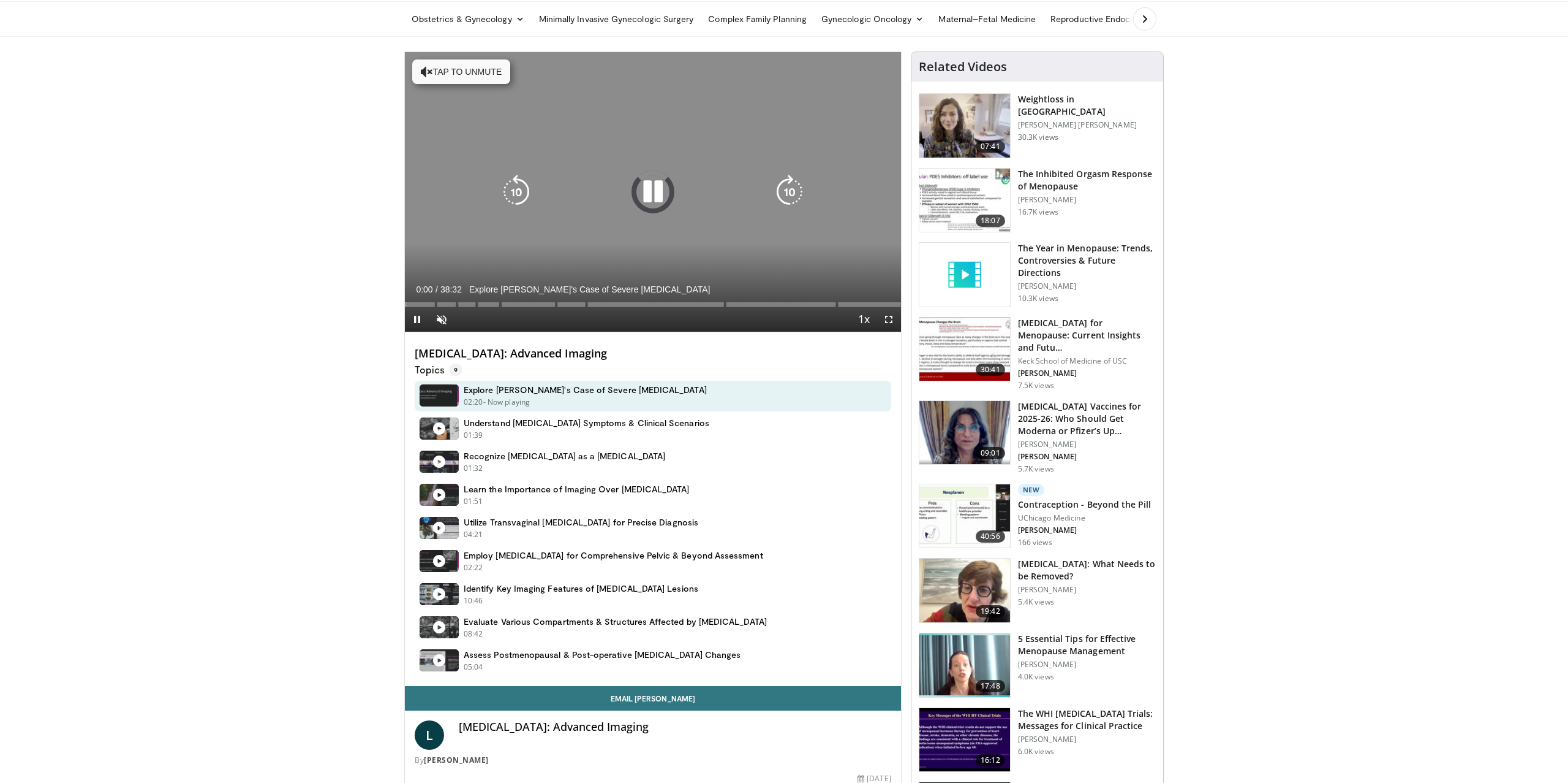
scroll to position [33, 0]
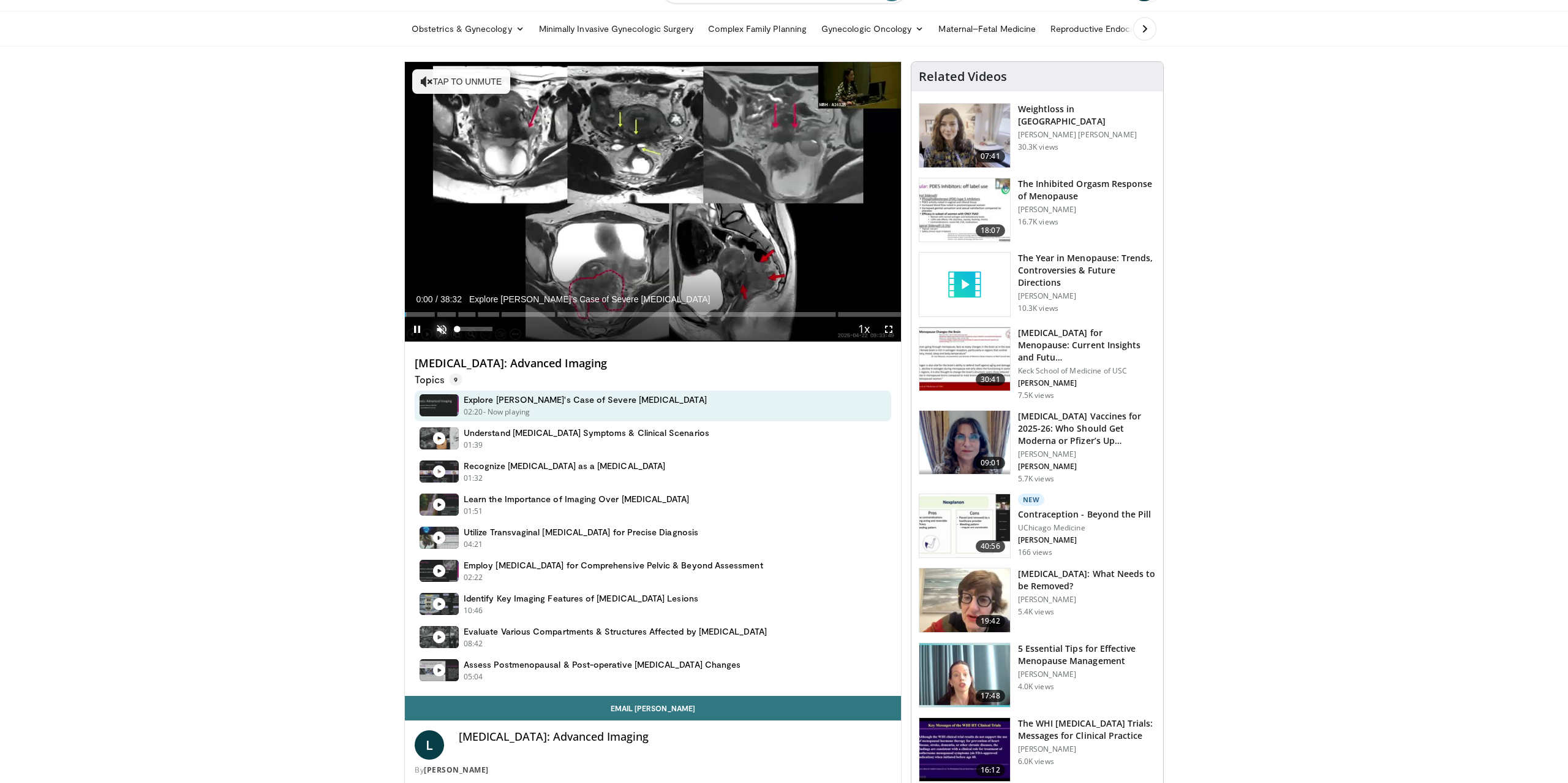
click at [446, 330] on span "Video Player" at bounding box center [441, 329] width 25 height 25
click at [434, 310] on div "Loaded : 1.71% 00:03 02:17" at bounding box center [652, 311] width 496 height 12
click at [460, 310] on div "Loaded : 0.00% 02:17 04:22" at bounding box center [652, 311] width 496 height 12
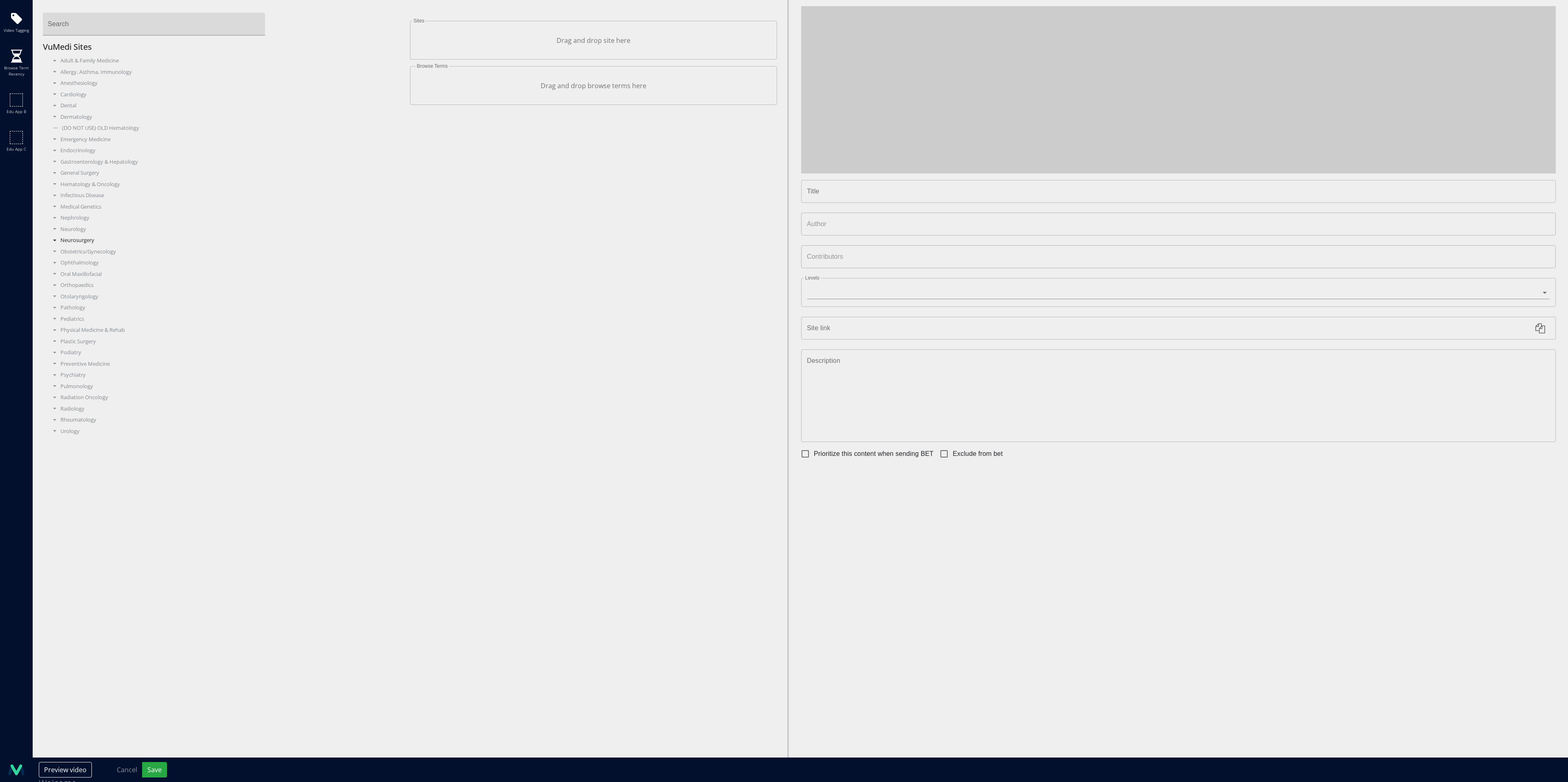
type input "**********"
type input "*******"
type input "**********"
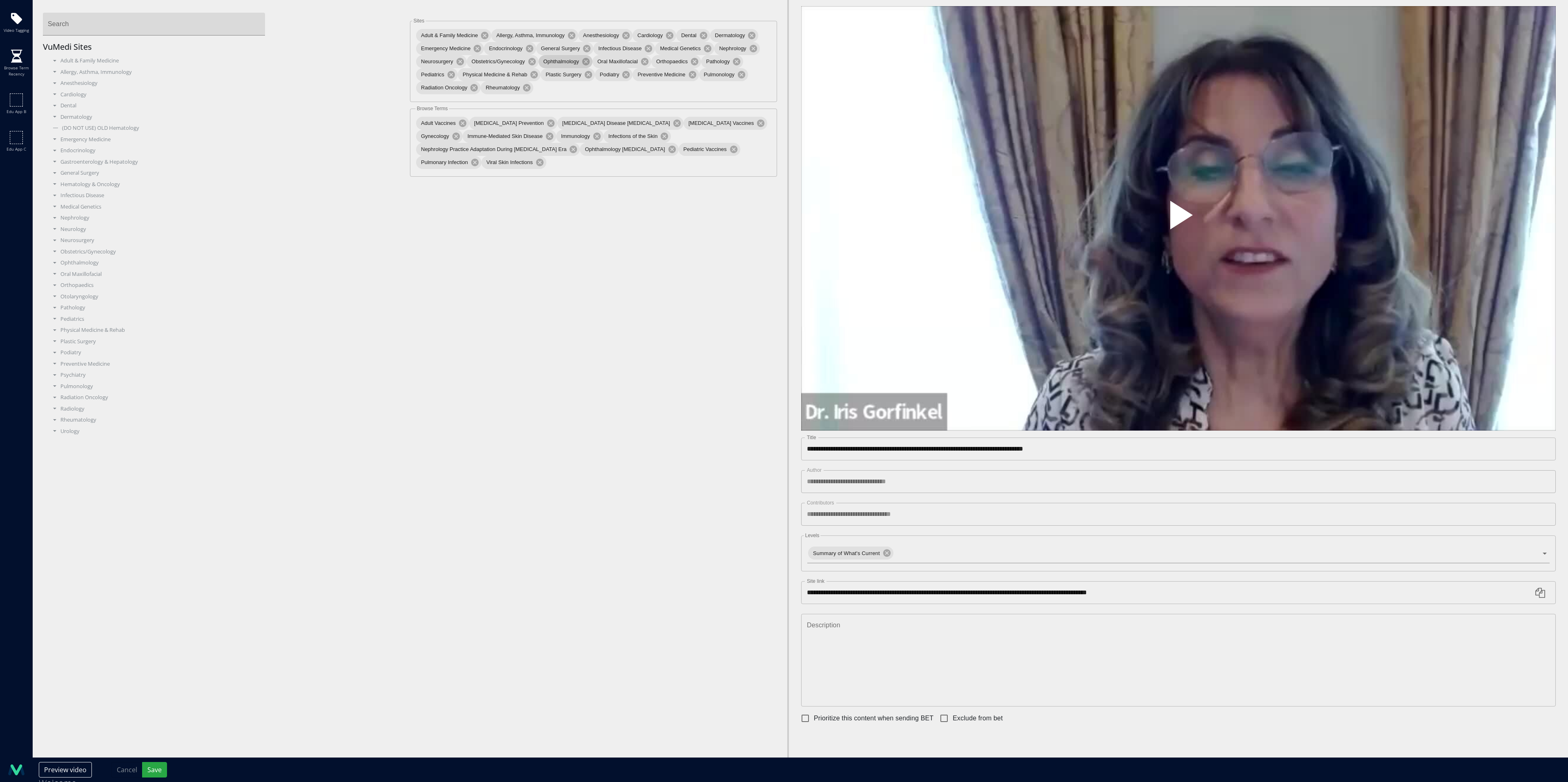
click at [569, 66] on div "Ophthalmology" at bounding box center [565, 61] width 54 height 13
click at [83, 344] on div "Ophthalmology COVID-19" at bounding box center [229, 341] width 349 height 8
click at [83, 344] on div "Ophthalmology COVID-19" at bounding box center [229, 341] width 349 height 8
click at [62, 340] on div "Ophthalmology COVID-19" at bounding box center [229, 341] width 349 height 8
click at [61, 340] on div "Ophthalmology COVID-19" at bounding box center [229, 341] width 349 height 8
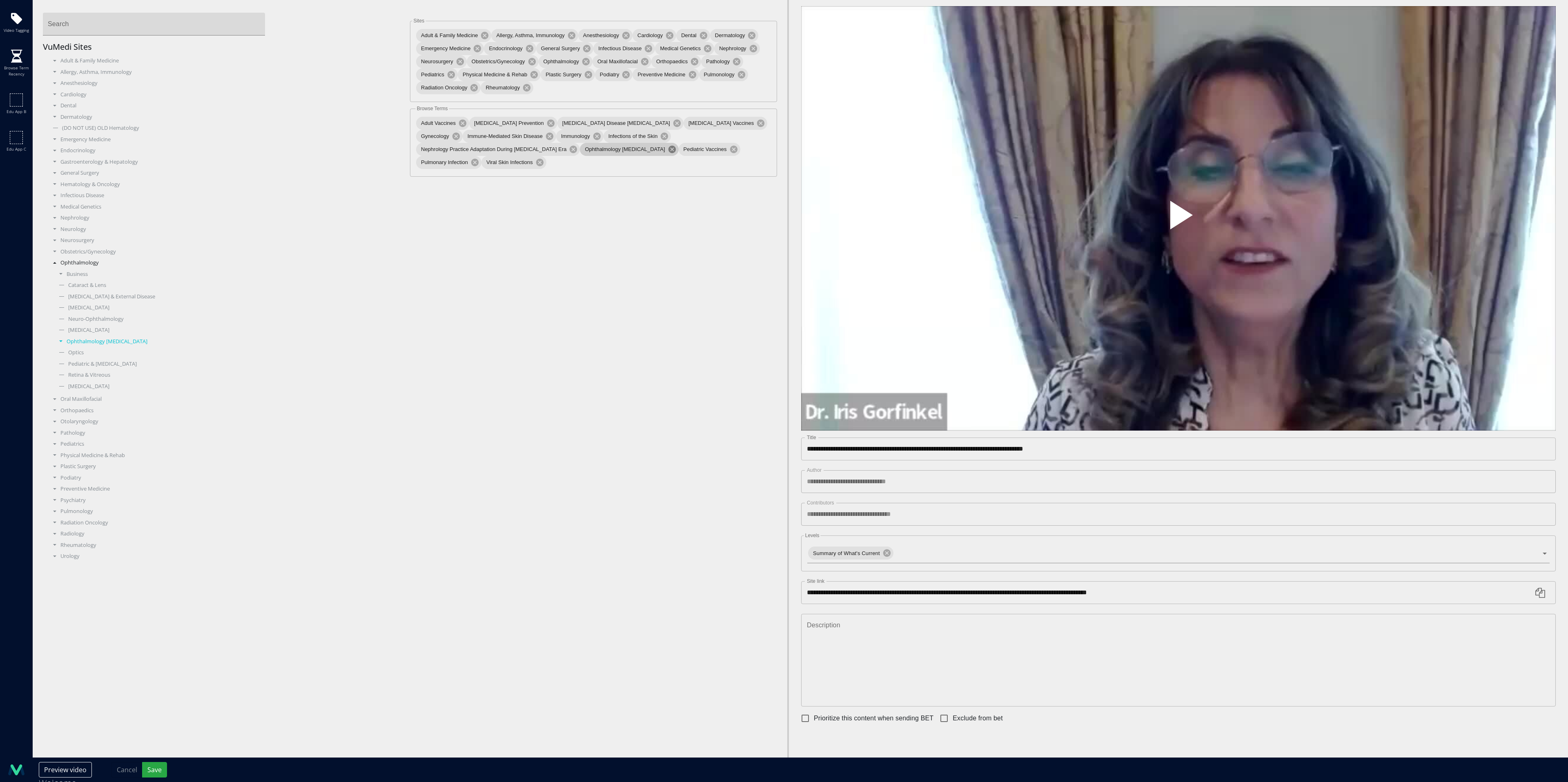
click at [668, 150] on icon at bounding box center [671, 149] width 7 height 7
click at [74, 277] on div "Business" at bounding box center [229, 274] width 349 height 8
click at [102, 309] on div "Practice Growth" at bounding box center [233, 307] width 343 height 8
click at [151, 775] on button "Save" at bounding box center [154, 769] width 25 height 15
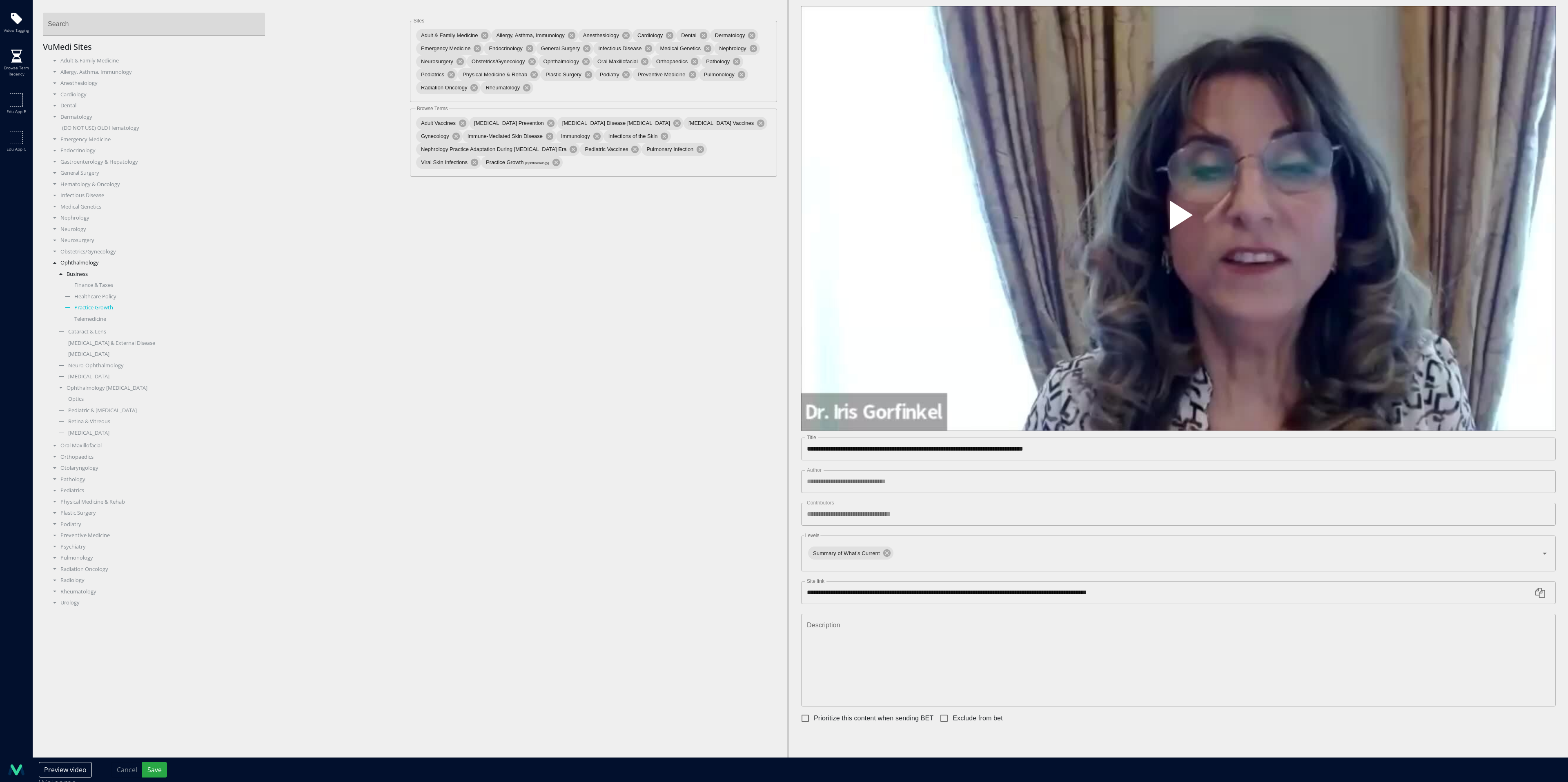
click at [58, 265] on div "Ophthalmology" at bounding box center [226, 262] width 355 height 8
click at [54, 219] on div "Nephrology" at bounding box center [226, 218] width 355 height 8
click at [64, 363] on div "Nephrology COVID-19" at bounding box center [229, 364] width 349 height 8
click at [577, 145] on icon at bounding box center [573, 149] width 7 height 7
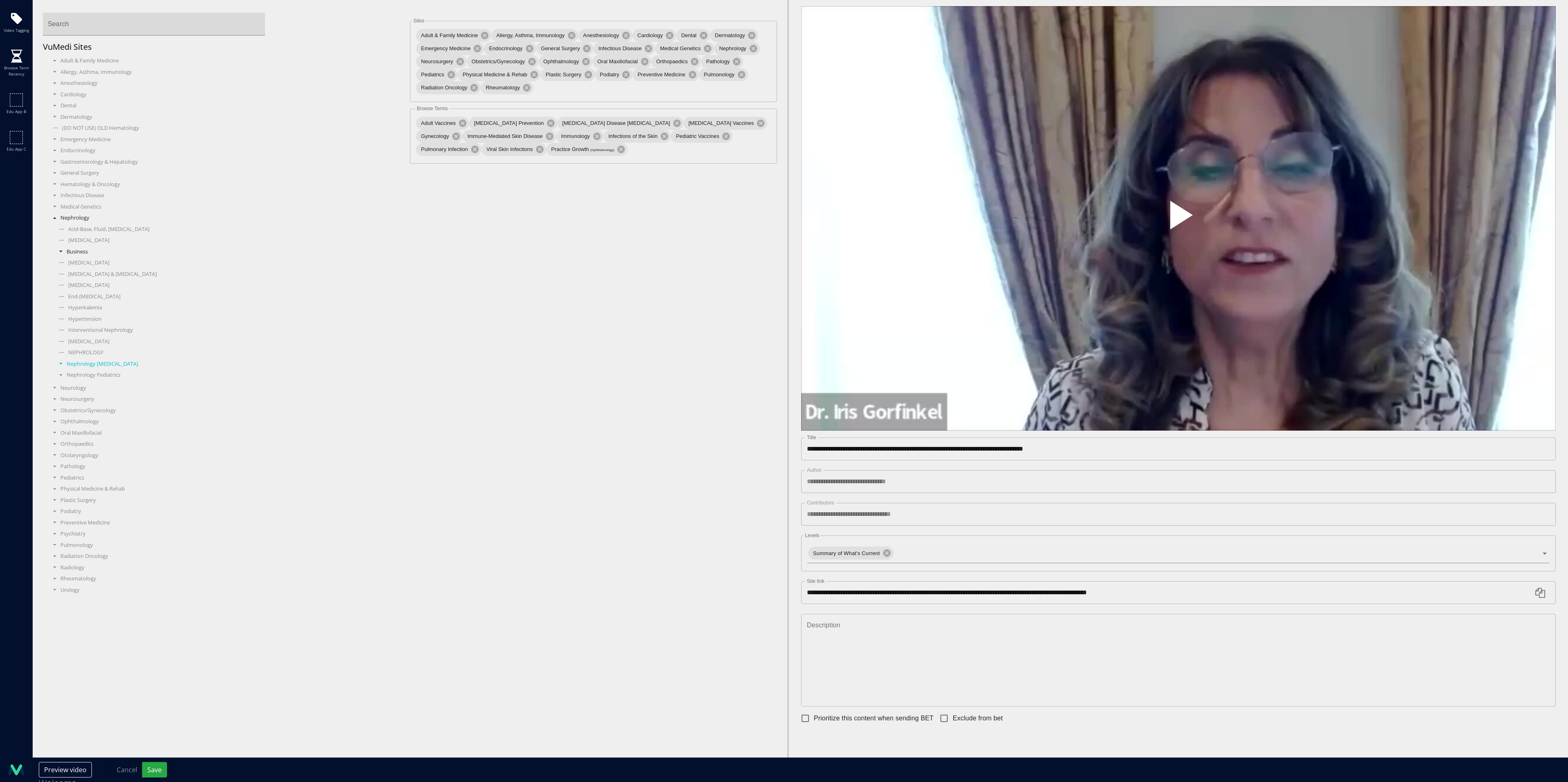
click at [82, 253] on div "Business" at bounding box center [229, 251] width 349 height 8
click at [103, 286] on div "Practice Growth" at bounding box center [233, 285] width 343 height 8
click at [153, 766] on button "Save" at bounding box center [154, 769] width 25 height 15
click at [58, 459] on div "Ophthalmology" at bounding box center [226, 457] width 355 height 8
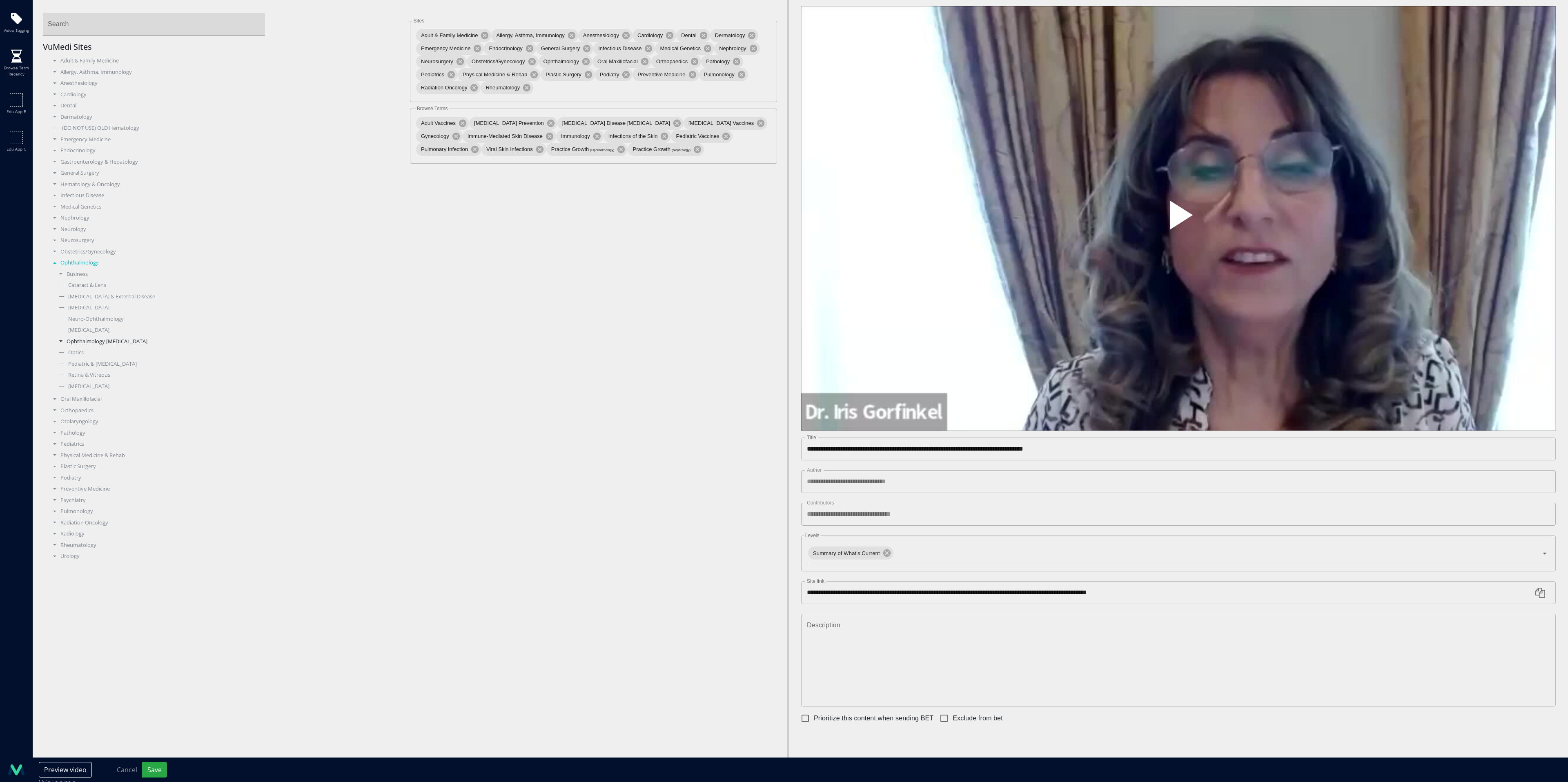
click at [63, 343] on div "Ophthalmology COVID-19" at bounding box center [229, 341] width 349 height 8
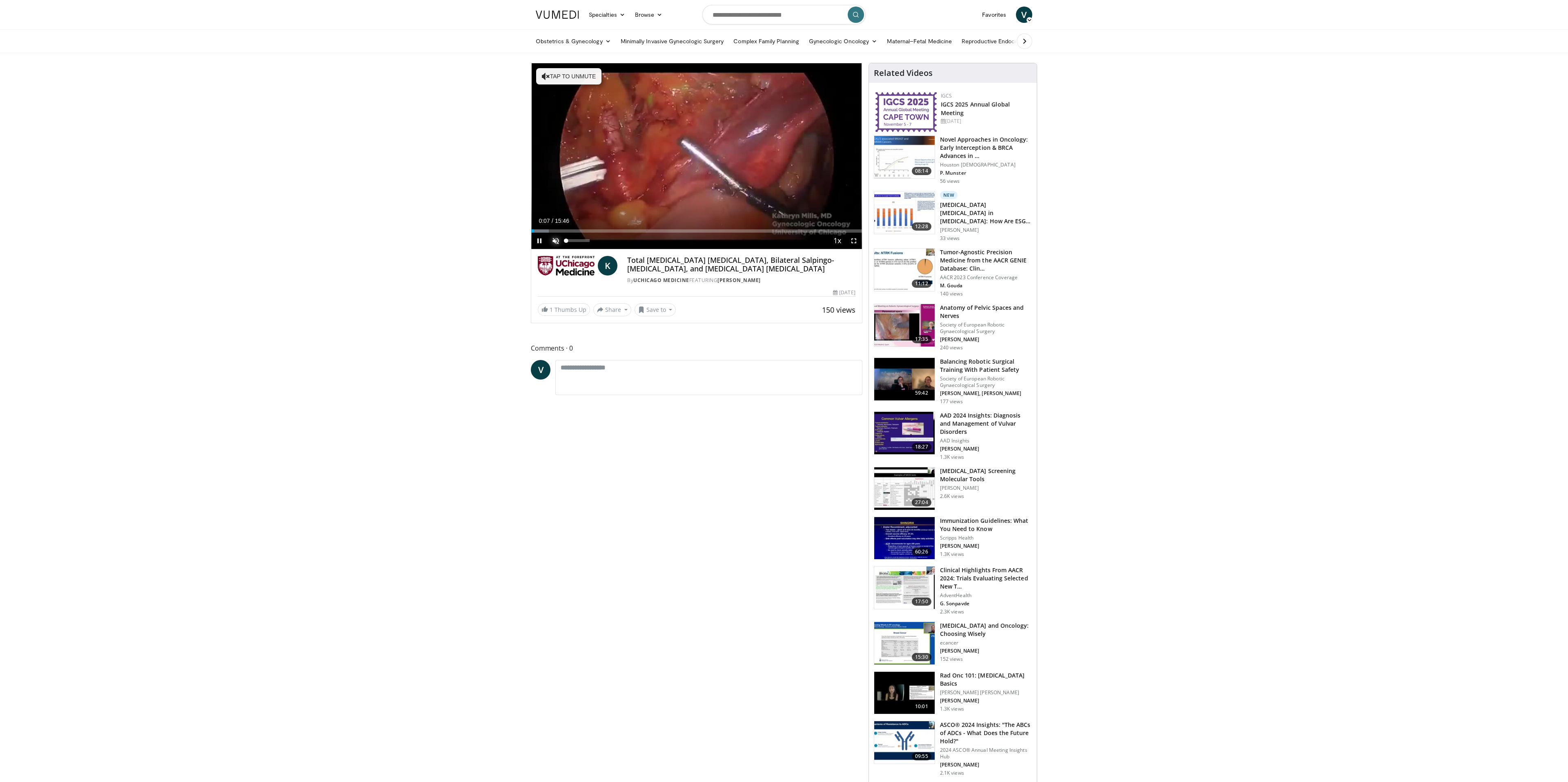
click at [554, 242] on span "Video Player" at bounding box center [556, 240] width 16 height 16
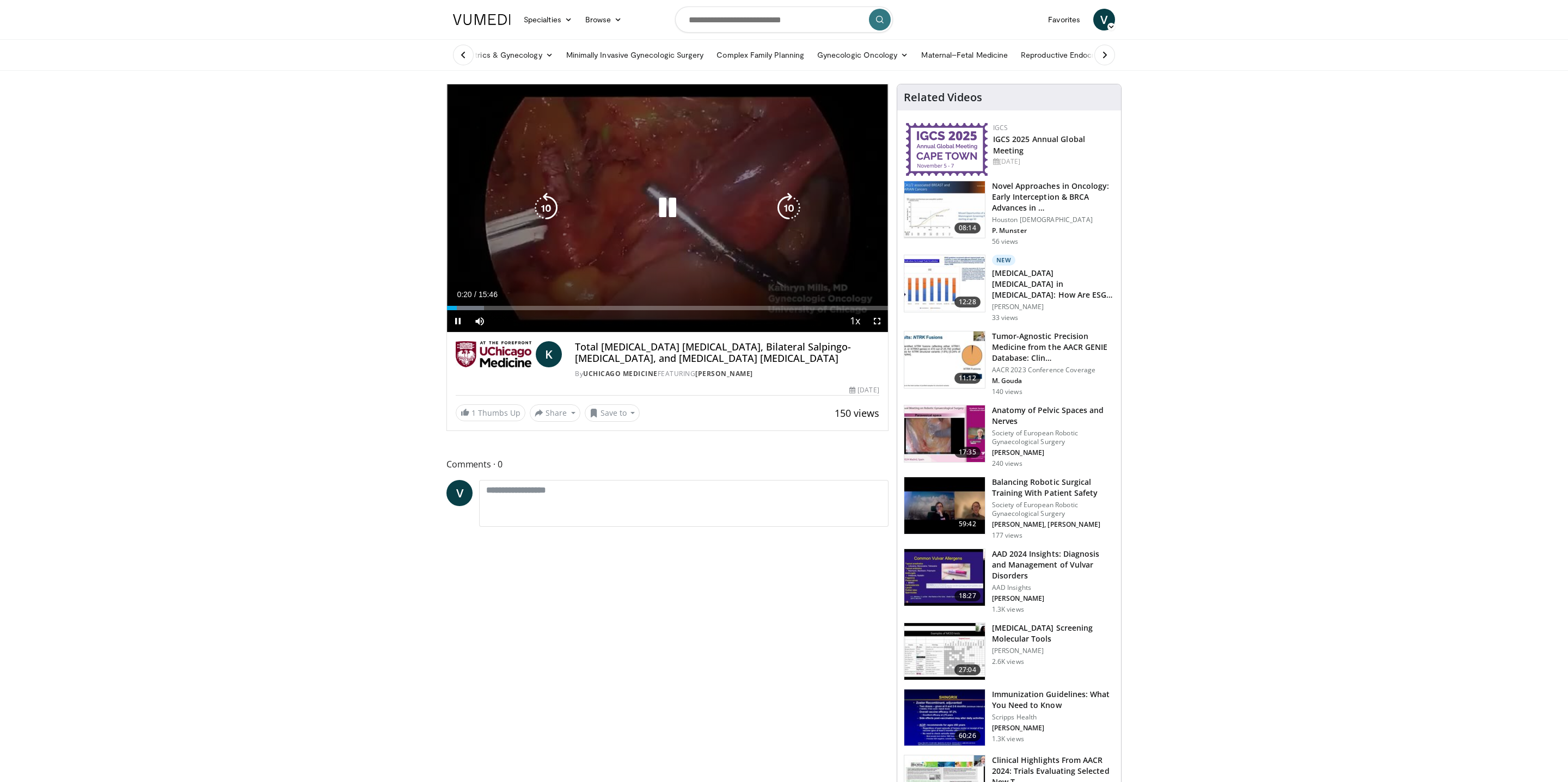
click at [674, 203] on icon "Video Player" at bounding box center [668, 208] width 31 height 31
